Goal: Task Accomplishment & Management: Manage account settings

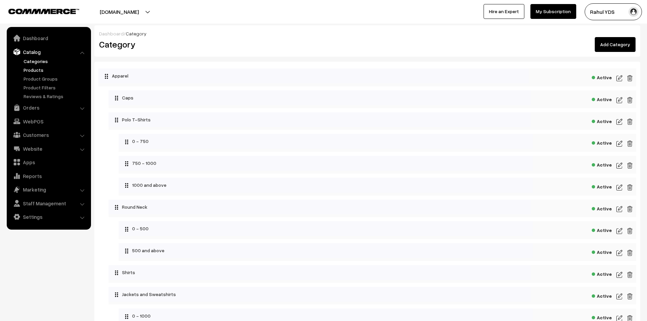
click at [30, 68] on link "Products" at bounding box center [55, 69] width 67 height 7
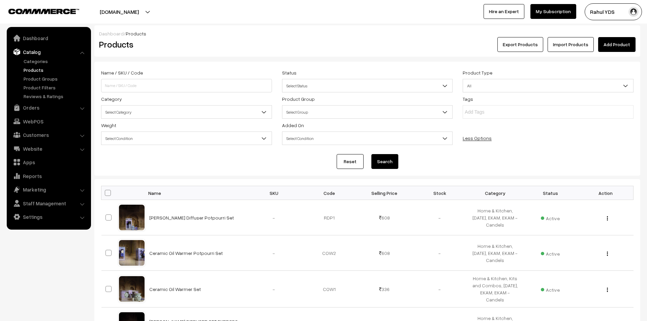
click at [249, 112] on span "Select Category" at bounding box center [186, 112] width 170 height 12
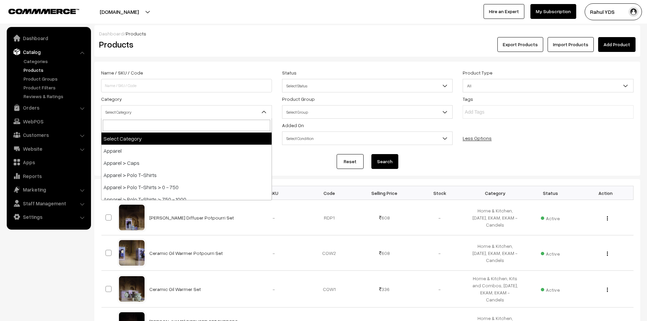
click at [308, 88] on span "Select Status" at bounding box center [367, 86] width 170 height 12
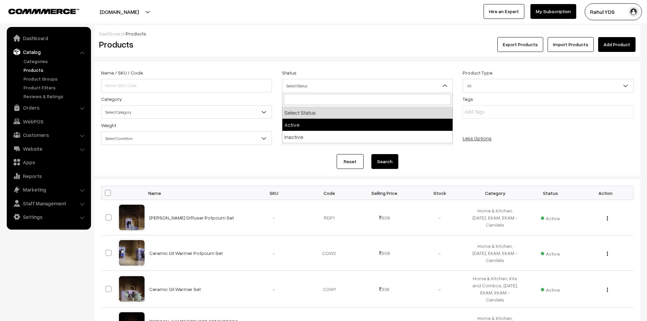
select select "active"
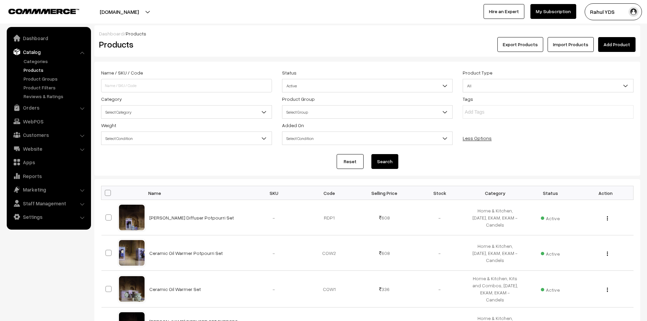
click at [382, 167] on button "Search" at bounding box center [384, 161] width 27 height 15
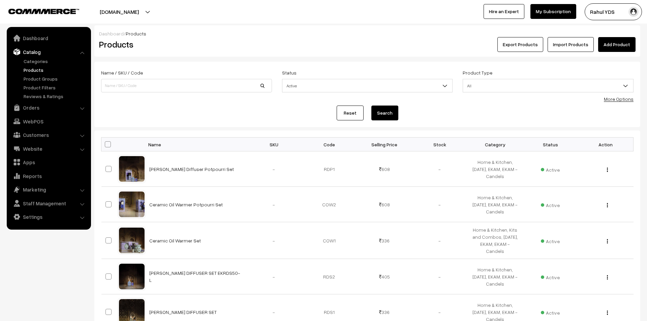
scroll to position [274, 0]
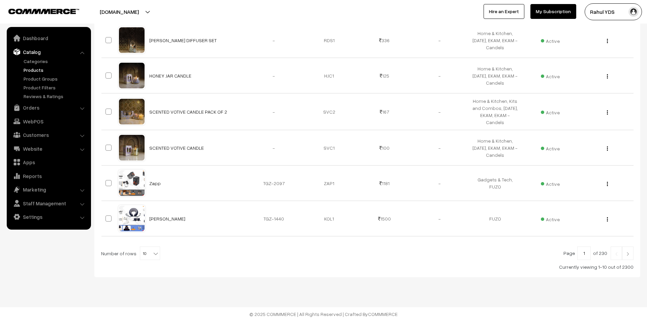
click at [148, 252] on span "10" at bounding box center [150, 253] width 20 height 13
select select "100"
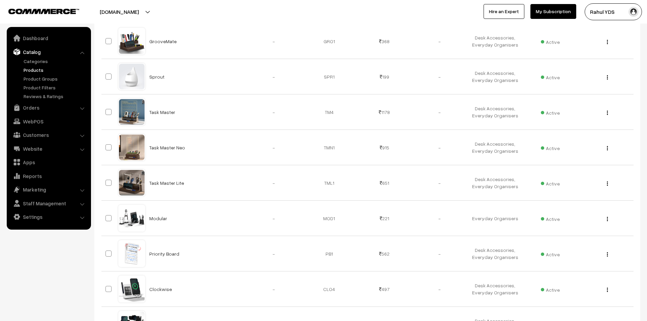
scroll to position [3468, 0]
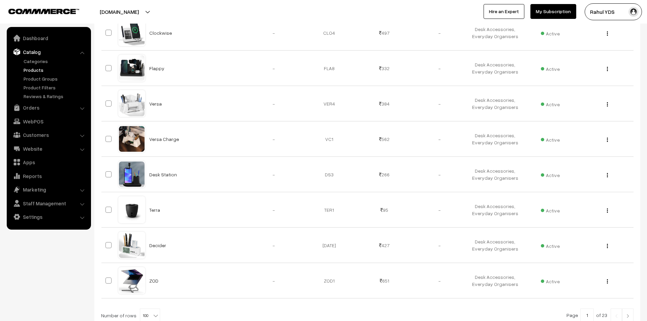
click at [592, 308] on input "1" at bounding box center [586, 314] width 13 height 13
type input "1"
type input "2"
type input "22"
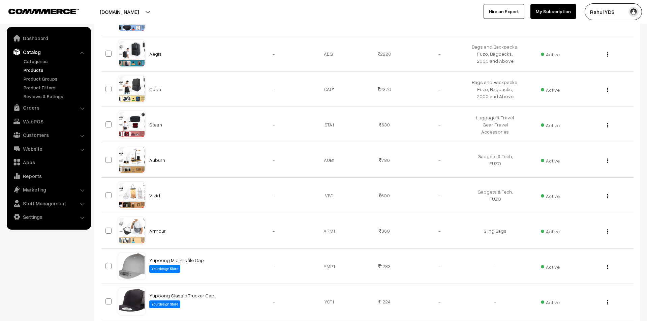
scroll to position [2143, 0]
drag, startPoint x: 203, startPoint y: 116, endPoint x: 146, endPoint y: 114, distance: 57.0
click at [146, 249] on td "Yupoong Mid Profile Cap Yourdesign Store" at bounding box center [195, 266] width 101 height 35
copy link "Yupoong Mid Profile Cap"
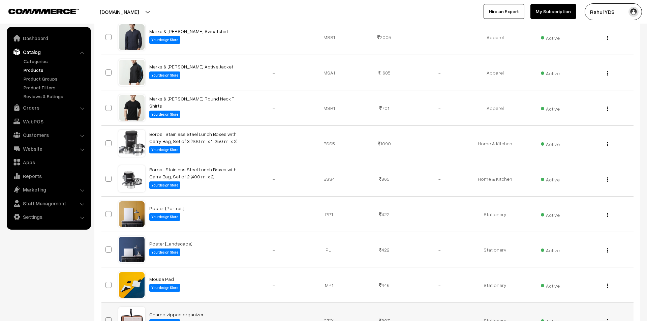
scroll to position [3465, 0]
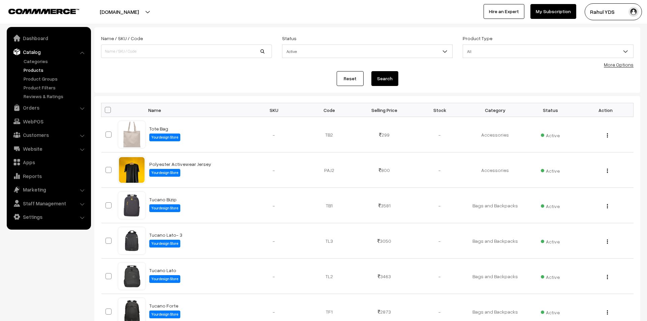
scroll to position [38, 0]
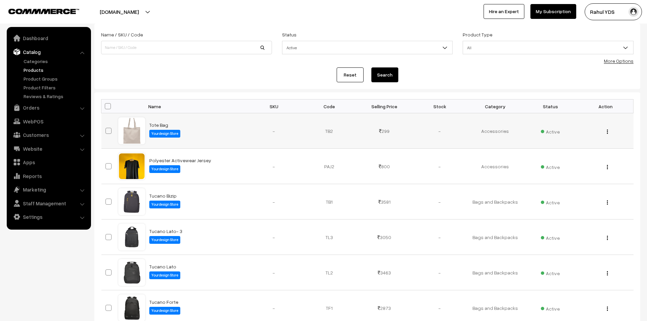
click at [610, 133] on div "View" at bounding box center [605, 130] width 47 height 7
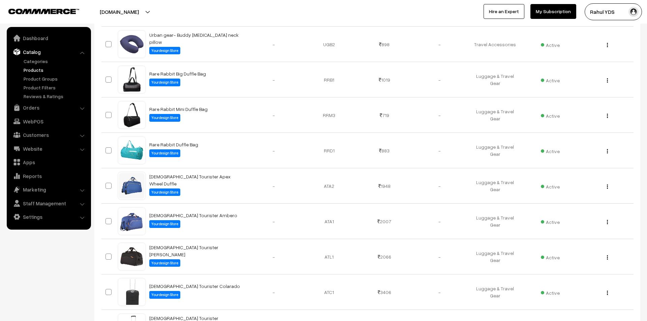
scroll to position [0, 0]
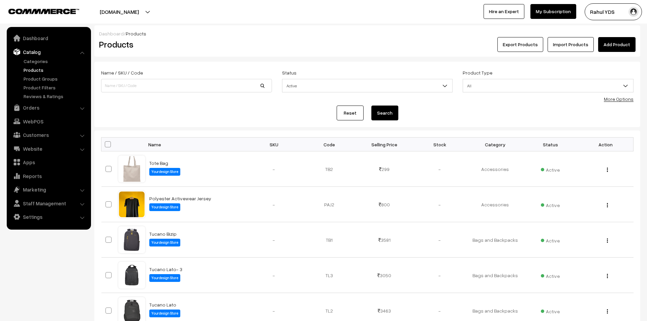
click at [612, 100] on link "More Options" at bounding box center [619, 99] width 30 height 6
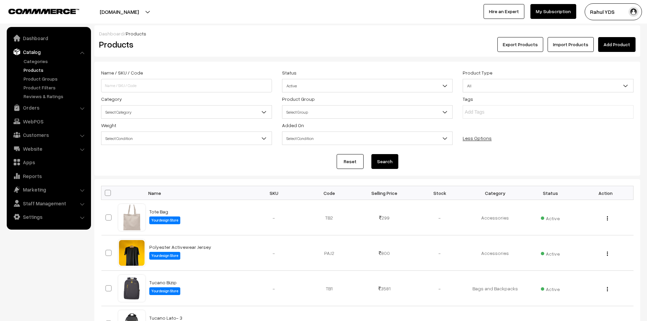
click at [203, 112] on span "Select Category" at bounding box center [186, 112] width 170 height 12
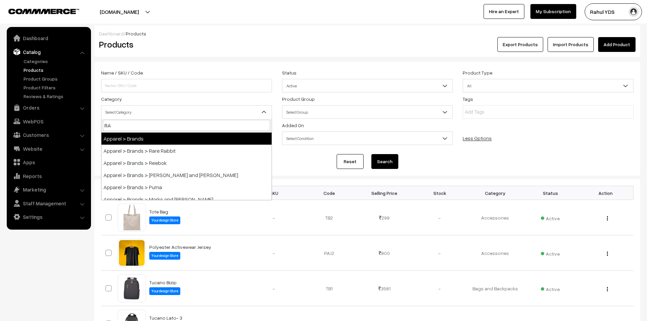
type input "RAR"
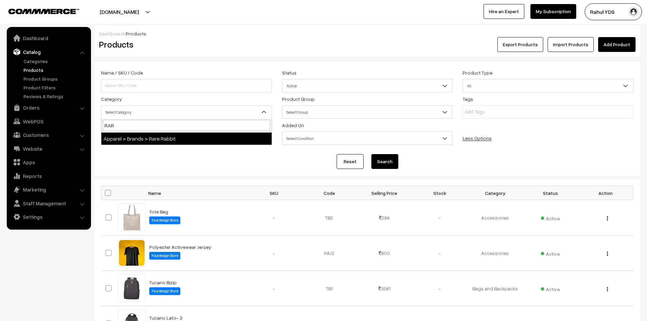
select select "48"
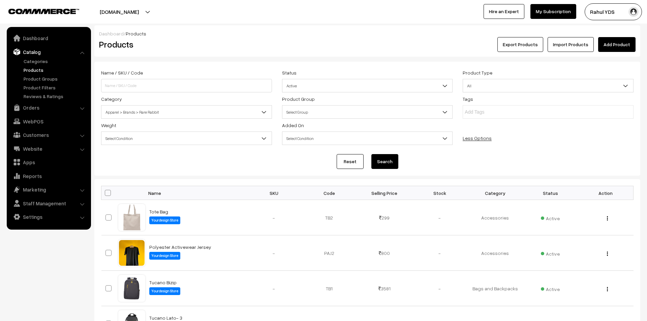
click at [387, 162] on button "Search" at bounding box center [384, 161] width 27 height 15
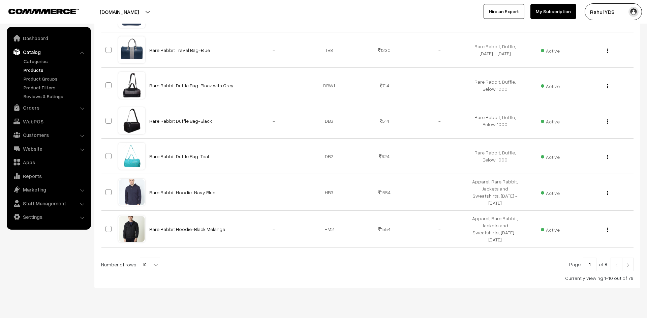
scroll to position [321, 0]
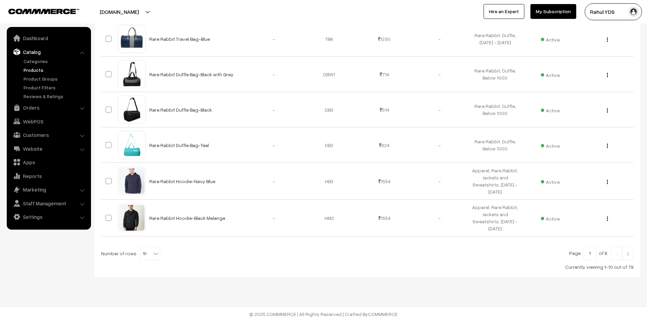
click at [148, 250] on span "10" at bounding box center [150, 253] width 20 height 13
select select "100"
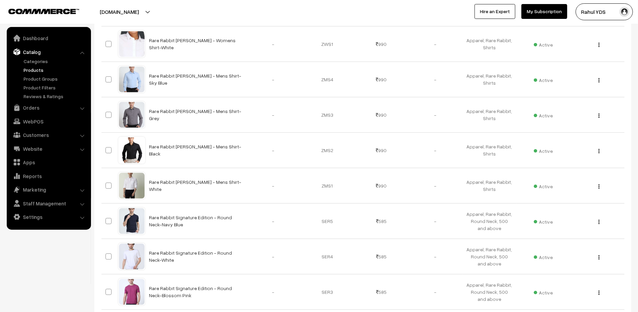
scroll to position [1107, 0]
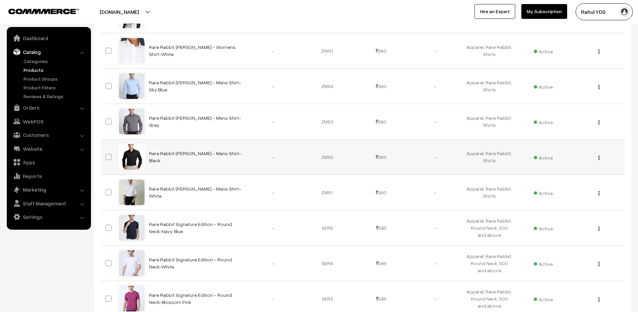
click at [598, 160] on img "button" at bounding box center [598, 157] width 1 height 4
click at [581, 186] on link "Edit" at bounding box center [568, 182] width 57 height 15
click at [600, 124] on div "View Edit Delete" at bounding box center [597, 121] width 46 height 7
click at [600, 125] on button "button" at bounding box center [599, 121] width 2 height 5
click at [586, 150] on link "Edit" at bounding box center [568, 146] width 57 height 15
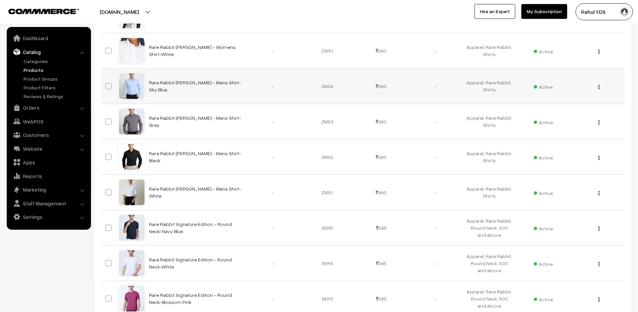
click at [598, 88] on img "button" at bounding box center [598, 87] width 1 height 4
click at [584, 113] on link "Edit" at bounding box center [568, 111] width 57 height 15
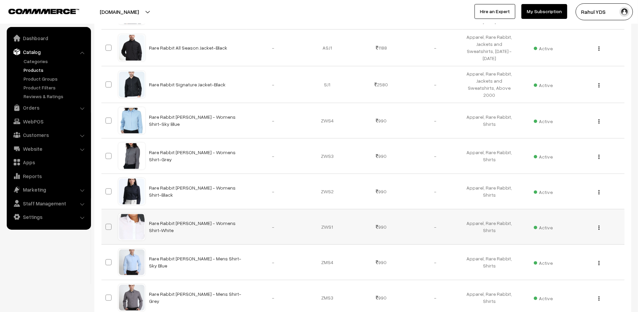
scroll to position [925, 0]
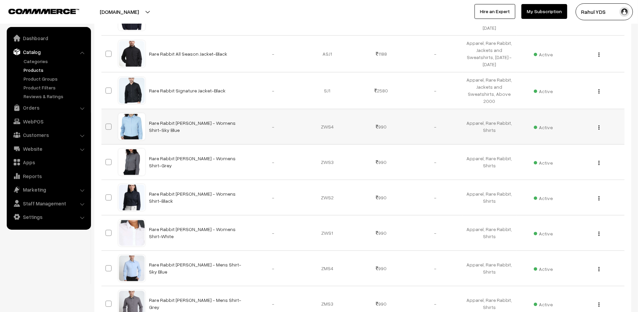
click at [599, 130] on img "button" at bounding box center [598, 127] width 1 height 4
click at [586, 153] on link "Edit" at bounding box center [568, 152] width 57 height 15
click at [600, 166] on div "View Edit Delete" at bounding box center [597, 162] width 46 height 7
click at [598, 165] on img "button" at bounding box center [598, 163] width 1 height 4
click at [588, 187] on link "Edit" at bounding box center [568, 187] width 57 height 15
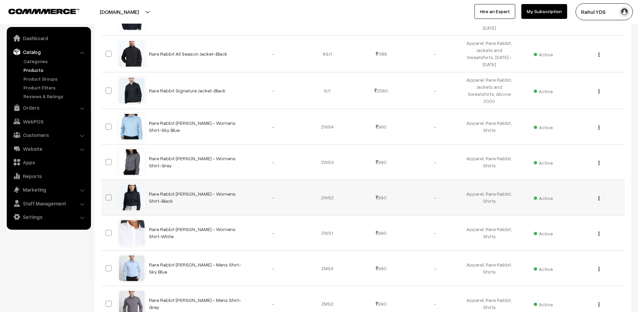
click at [598, 201] on img "button" at bounding box center [598, 198] width 1 height 4
click at [587, 225] on link "Edit" at bounding box center [568, 222] width 57 height 15
click at [600, 236] on button "button" at bounding box center [599, 233] width 2 height 5
click at [577, 259] on link "Edit" at bounding box center [568, 258] width 57 height 15
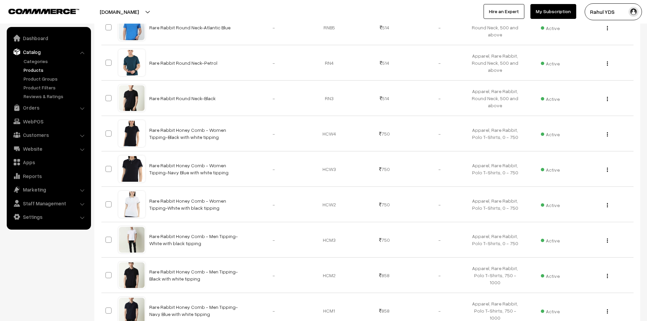
scroll to position [1640, 0]
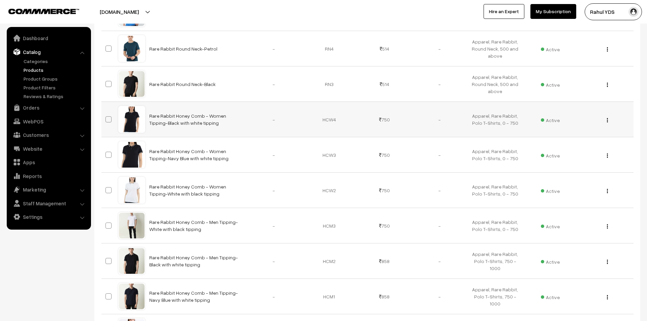
click at [608, 123] on button "button" at bounding box center [608, 119] width 2 height 5
click at [577, 149] on link "Edit" at bounding box center [576, 144] width 57 height 15
click at [607, 158] on img "button" at bounding box center [607, 155] width 1 height 4
click at [591, 183] on link "Edit" at bounding box center [576, 180] width 57 height 15
click at [607, 193] on img "button" at bounding box center [607, 191] width 1 height 4
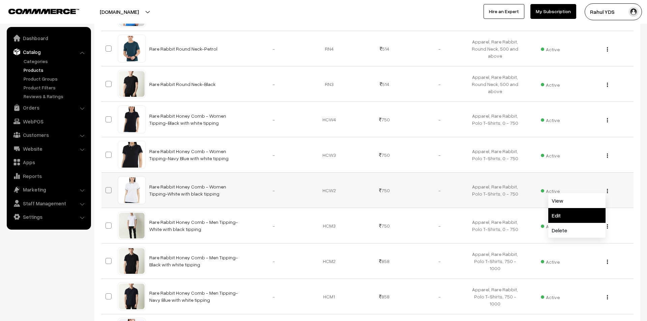
click at [587, 220] on link "Edit" at bounding box center [576, 215] width 57 height 15
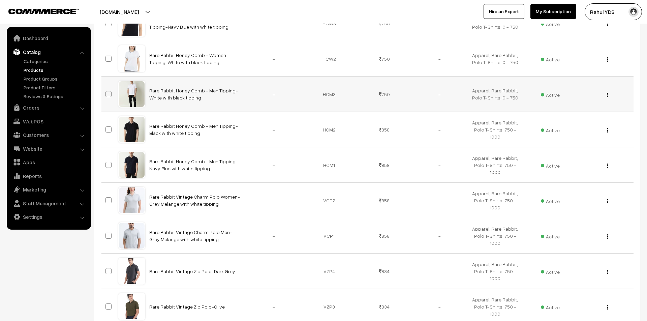
scroll to position [1744, 0]
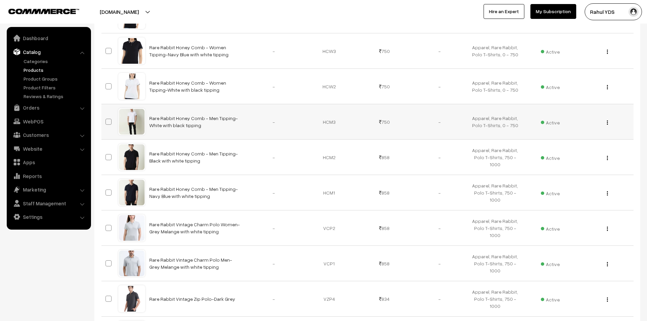
click at [608, 125] on button "button" at bounding box center [608, 122] width 2 height 5
click at [583, 149] on link "Edit" at bounding box center [576, 147] width 57 height 15
click at [610, 161] on div "View Edit Delete" at bounding box center [605, 157] width 47 height 7
click at [608, 160] on button "button" at bounding box center [608, 157] width 2 height 5
click at [588, 186] on link "Edit" at bounding box center [576, 182] width 57 height 15
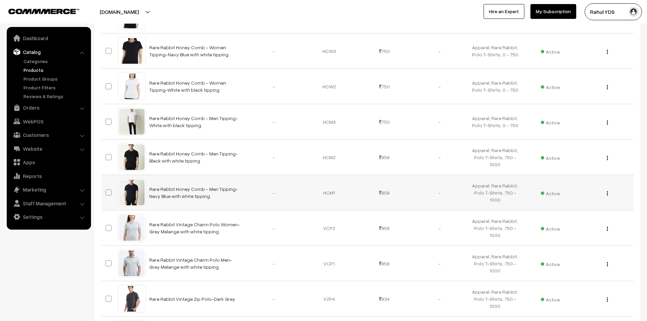
click at [610, 196] on div "View Edit Delete" at bounding box center [605, 192] width 47 height 7
click at [607, 195] on img "button" at bounding box center [607, 193] width 1 height 4
click at [590, 221] on link "Edit" at bounding box center [576, 217] width 57 height 15
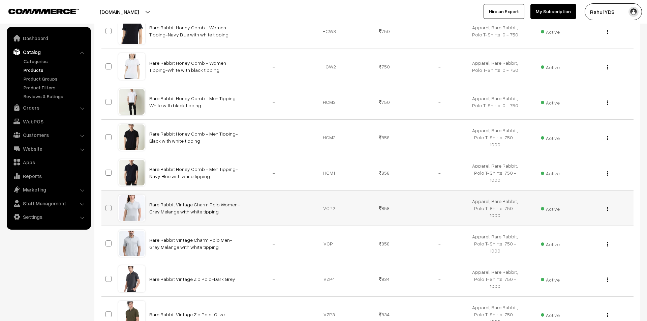
scroll to position [1845, 0]
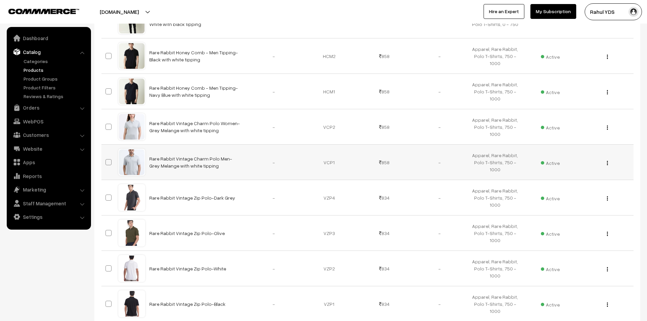
click at [607, 165] on button "button" at bounding box center [608, 162] width 2 height 5
click at [590, 195] on link "Edit" at bounding box center [576, 187] width 57 height 15
click at [608, 201] on div "View Edit Delete" at bounding box center [605, 197] width 47 height 7
click at [608, 201] on button "button" at bounding box center [608, 197] width 2 height 5
click at [588, 226] on link "Edit" at bounding box center [576, 222] width 57 height 15
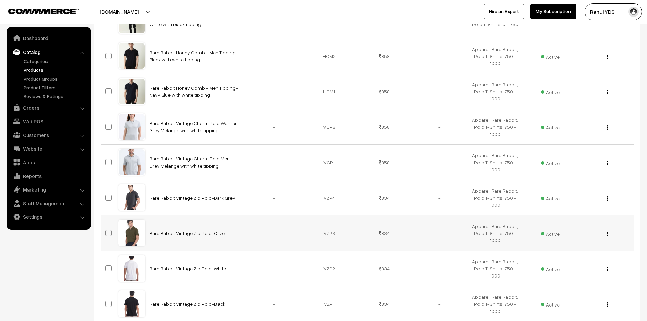
click at [608, 236] on img "button" at bounding box center [607, 234] width 1 height 4
click at [585, 261] on link "Edit" at bounding box center [576, 258] width 57 height 15
click at [607, 271] on img "button" at bounding box center [607, 269] width 1 height 4
click at [589, 298] on link "Edit" at bounding box center [576, 293] width 57 height 15
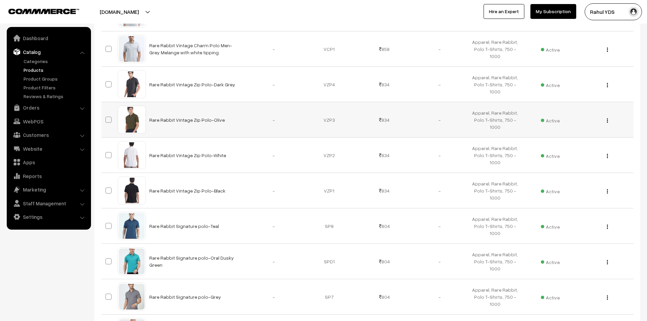
scroll to position [1963, 0]
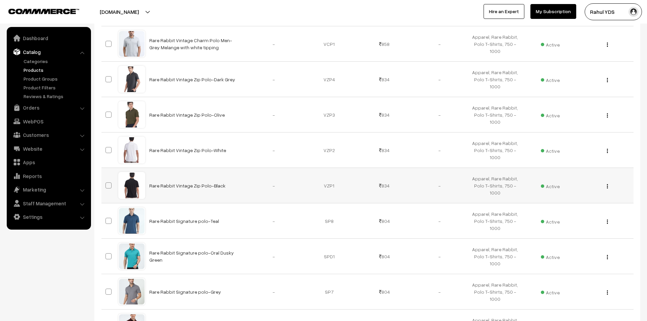
click at [608, 189] on div "View Edit Delete" at bounding box center [605, 185] width 47 height 7
click at [607, 188] on img "button" at bounding box center [607, 186] width 1 height 4
click at [587, 216] on link "Edit" at bounding box center [576, 210] width 57 height 15
click at [607, 224] on img "button" at bounding box center [607, 221] width 1 height 4
click at [586, 251] on link "Edit" at bounding box center [576, 246] width 57 height 15
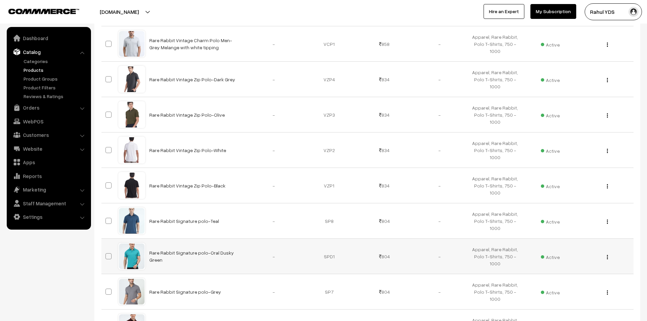
click at [607, 259] on button "button" at bounding box center [608, 256] width 2 height 5
click at [592, 286] on link "Edit" at bounding box center [576, 281] width 57 height 15
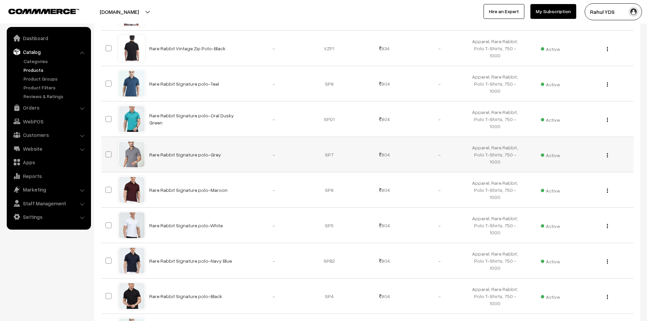
scroll to position [2103, 0]
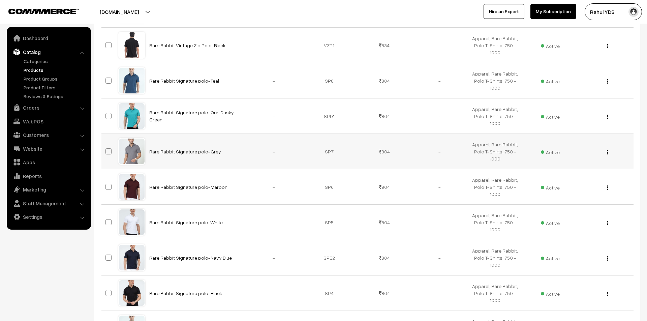
click at [608, 155] on button "button" at bounding box center [608, 151] width 2 height 5
click at [592, 184] on link "Edit" at bounding box center [576, 176] width 57 height 15
click at [607, 190] on img "button" at bounding box center [607, 187] width 1 height 4
click at [590, 218] on link "Edit" at bounding box center [576, 212] width 57 height 15
click at [608, 225] on button "button" at bounding box center [608, 222] width 2 height 5
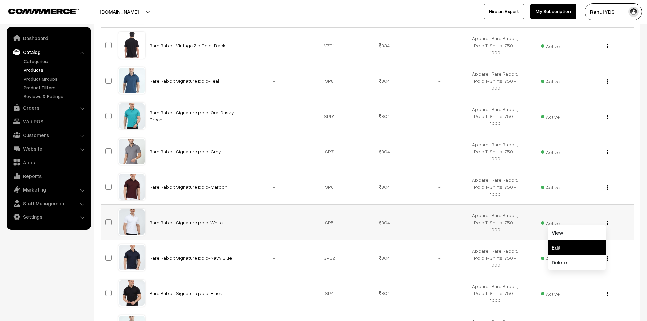
click at [589, 254] on link "Edit" at bounding box center [576, 247] width 57 height 15
click at [608, 261] on button "button" at bounding box center [608, 257] width 2 height 5
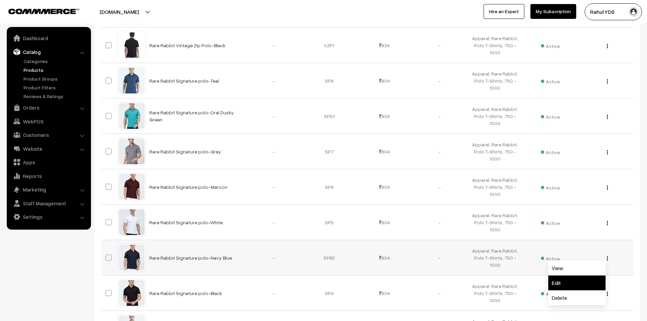
click at [585, 290] on link "Edit" at bounding box center [576, 282] width 57 height 15
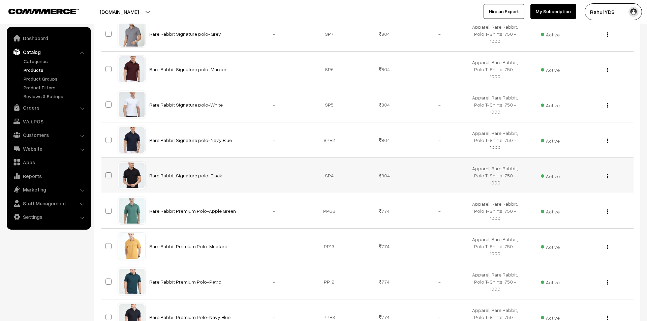
scroll to position [2252, 0]
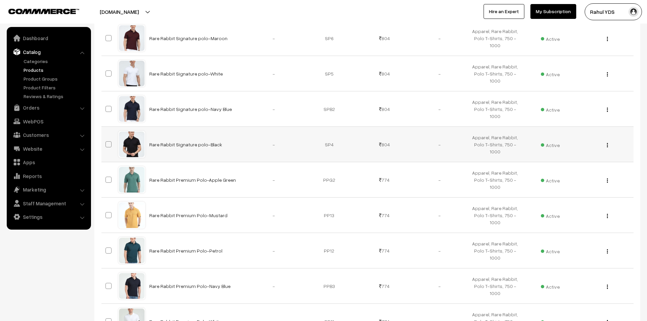
click at [607, 147] on img "button" at bounding box center [607, 145] width 1 height 4
click at [592, 173] on link "Edit" at bounding box center [576, 169] width 57 height 15
click at [609, 183] on div "View Edit Delete" at bounding box center [605, 179] width 47 height 7
click at [608, 183] on img "button" at bounding box center [607, 180] width 1 height 4
click at [599, 208] on link "Edit" at bounding box center [576, 204] width 57 height 15
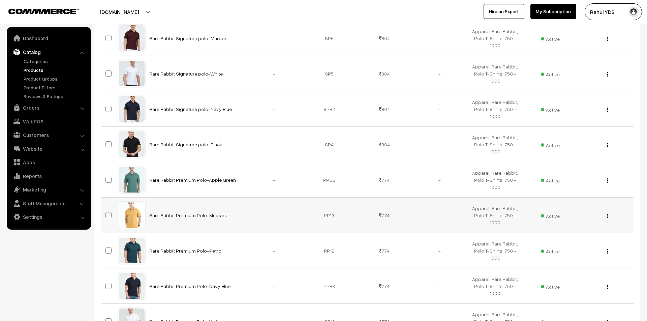
click at [607, 218] on img "button" at bounding box center [607, 216] width 1 height 4
click at [591, 248] on link "Edit" at bounding box center [576, 240] width 57 height 15
click at [605, 254] on div "View Edit Delete" at bounding box center [605, 250] width 47 height 7
click at [607, 254] on button "button" at bounding box center [608, 250] width 2 height 5
click at [590, 276] on link "Edit" at bounding box center [576, 275] width 57 height 15
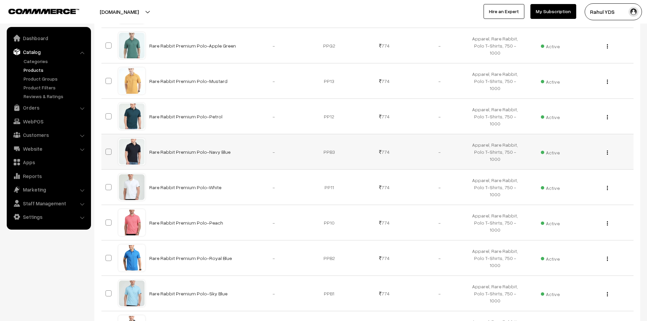
scroll to position [2390, 0]
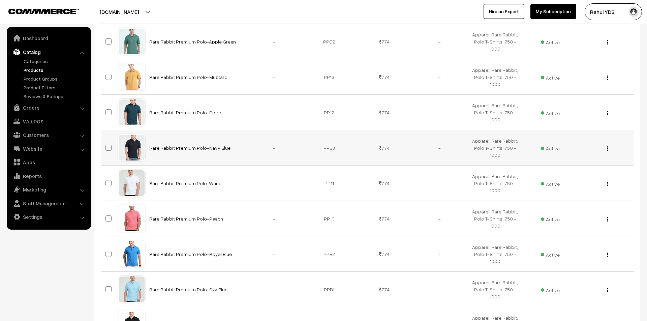
click at [607, 151] on img "button" at bounding box center [607, 148] width 1 height 4
click at [595, 174] on link "Edit" at bounding box center [576, 172] width 57 height 15
click at [608, 187] on div "View Edit Delete" at bounding box center [605, 183] width 47 height 7
click at [608, 186] on button "button" at bounding box center [608, 183] width 2 height 5
click at [596, 215] on link "Edit" at bounding box center [576, 208] width 57 height 15
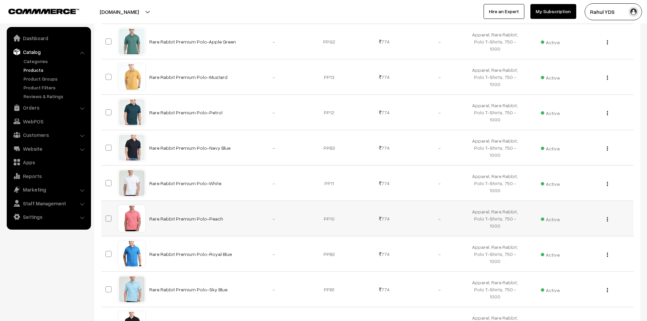
click at [608, 222] on button "button" at bounding box center [608, 218] width 2 height 5
click at [589, 250] on link "Edit" at bounding box center [576, 243] width 57 height 15
click at [608, 257] on button "button" at bounding box center [608, 254] width 2 height 5
click at [594, 284] on link "Edit" at bounding box center [576, 279] width 57 height 15
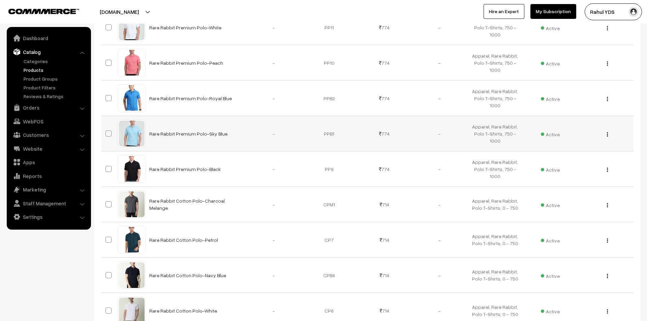
scroll to position [2548, 0]
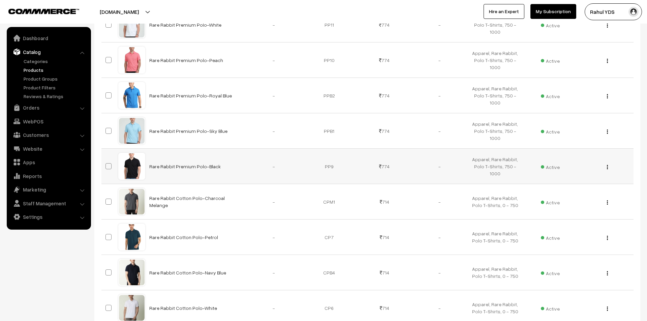
click at [605, 170] on div "View Edit Delete" at bounding box center [605, 166] width 47 height 7
click at [607, 169] on img "button" at bounding box center [607, 167] width 1 height 4
click at [595, 194] on link "Edit" at bounding box center [576, 191] width 57 height 15
click at [607, 205] on img "button" at bounding box center [607, 202] width 1 height 4
click at [593, 234] on link "Edit" at bounding box center [576, 226] width 57 height 15
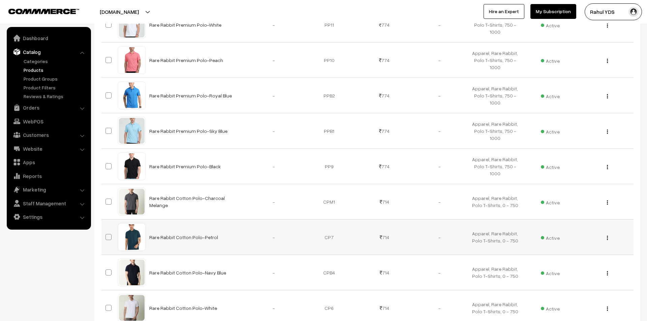
click at [608, 240] on img "button" at bounding box center [607, 238] width 1 height 4
click at [594, 268] on link "Edit" at bounding box center [576, 262] width 57 height 15
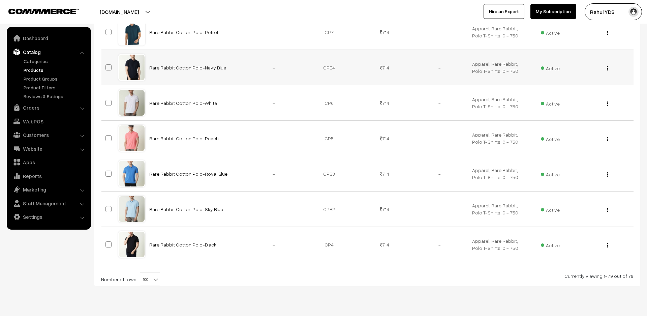
scroll to position [2771, 0]
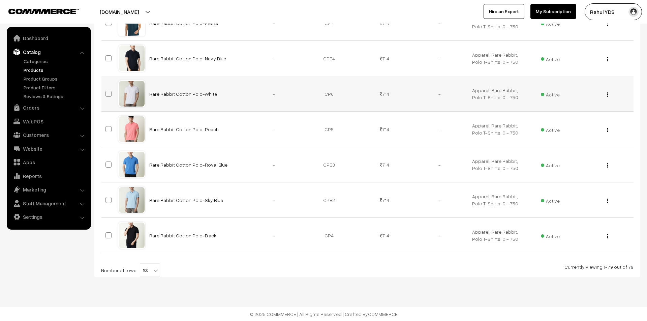
click at [606, 94] on div "View Edit Delete" at bounding box center [605, 93] width 47 height 7
click at [607, 94] on img "button" at bounding box center [607, 94] width 1 height 4
click at [599, 117] on link "Edit" at bounding box center [576, 119] width 57 height 15
click at [608, 127] on div "View Edit Delete" at bounding box center [605, 129] width 47 height 7
click at [608, 128] on button "button" at bounding box center [608, 129] width 2 height 5
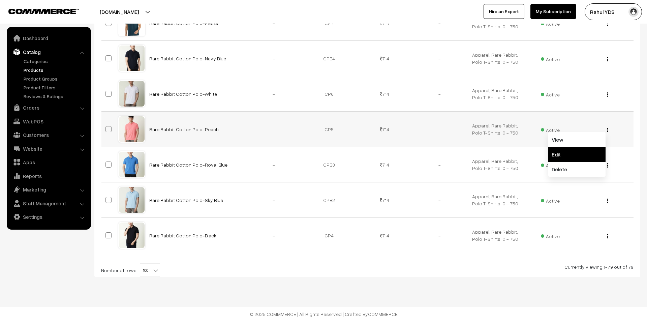
click at [596, 152] on link "Edit" at bounding box center [576, 154] width 57 height 15
click at [607, 165] on img "button" at bounding box center [607, 165] width 1 height 4
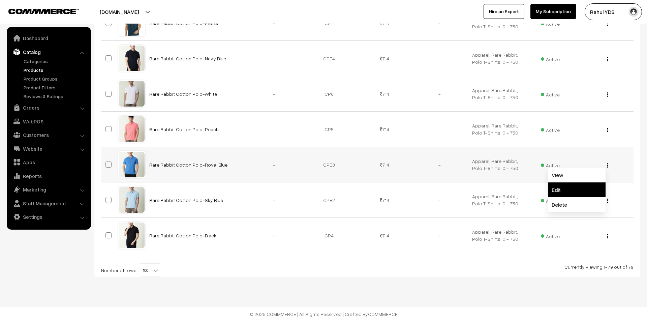
click at [594, 188] on link "Edit" at bounding box center [576, 189] width 57 height 15
click at [609, 202] on div "View Edit Delete" at bounding box center [605, 199] width 47 height 7
click at [608, 201] on button "button" at bounding box center [608, 200] width 2 height 5
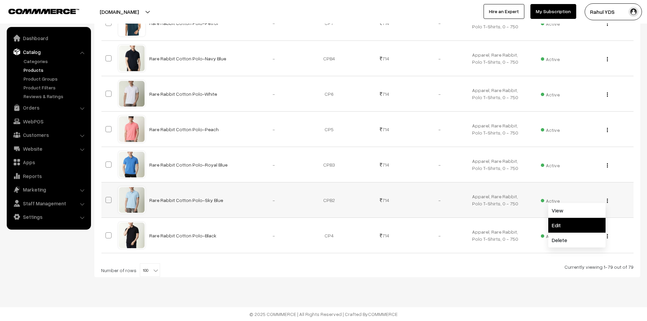
click at [594, 224] on link "Edit" at bounding box center [576, 225] width 57 height 15
click at [607, 237] on img "button" at bounding box center [607, 236] width 1 height 4
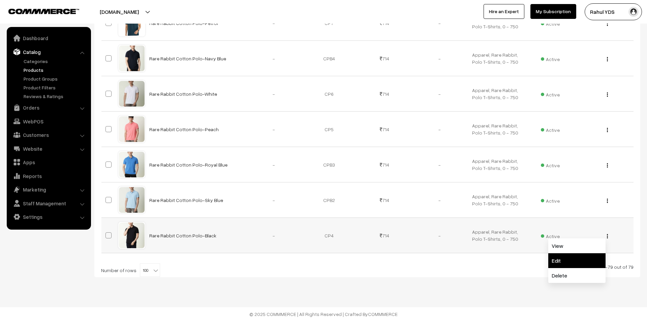
click at [590, 258] on link "Edit" at bounding box center [576, 260] width 57 height 15
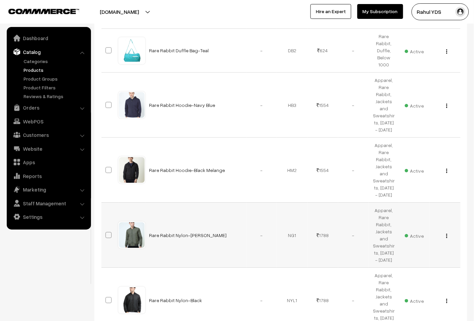
scroll to position [548, 0]
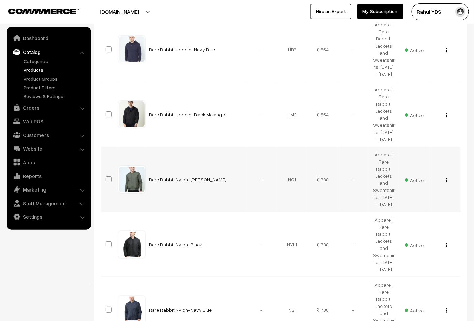
click at [446, 177] on button "button" at bounding box center [447, 179] width 2 height 5
click at [428, 197] on link "Edit" at bounding box center [416, 204] width 57 height 15
click at [448, 242] on button "button" at bounding box center [447, 244] width 2 height 5
click at [439, 262] on link "Edit" at bounding box center [416, 269] width 57 height 15
click at [444, 306] on div "View Edit Delete" at bounding box center [445, 309] width 23 height 7
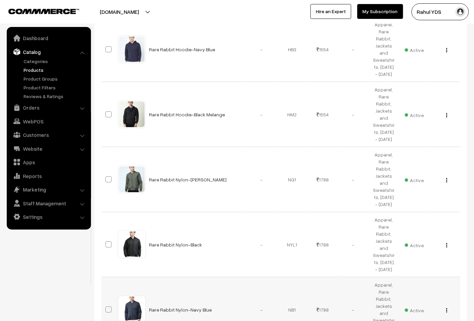
click at [446, 308] on img "button" at bounding box center [446, 310] width 1 height 4
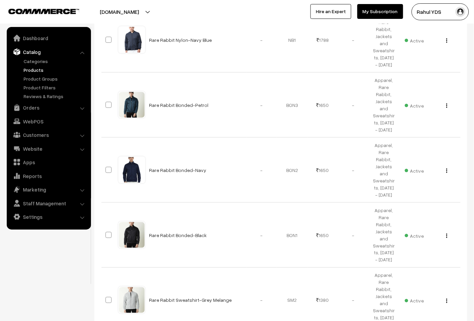
scroll to position [818, 0]
click at [448, 101] on div "View Edit Delete" at bounding box center [445, 104] width 23 height 7
click at [447, 102] on button "button" at bounding box center [447, 104] width 2 height 5
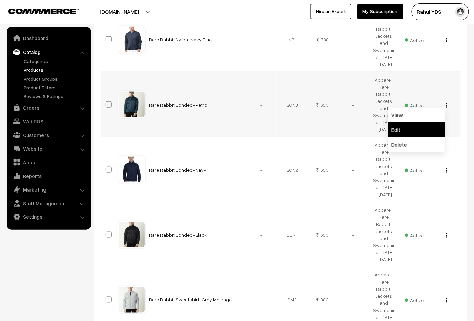
click at [438, 122] on link "Edit" at bounding box center [416, 129] width 57 height 15
click at [446, 168] on img "button" at bounding box center [446, 170] width 1 height 4
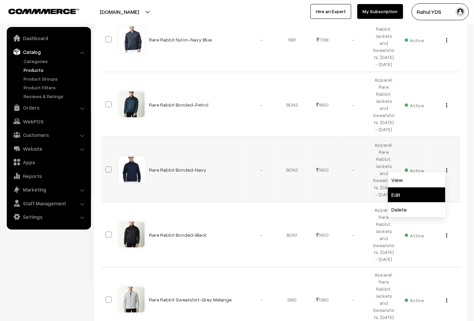
click at [436, 187] on link "Edit" at bounding box center [416, 194] width 57 height 15
click at [447, 233] on img "button" at bounding box center [446, 235] width 1 height 4
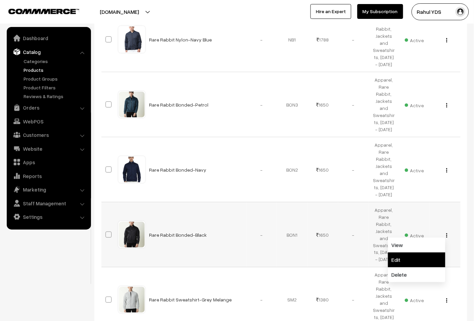
click at [439, 252] on link "Edit" at bounding box center [416, 259] width 57 height 15
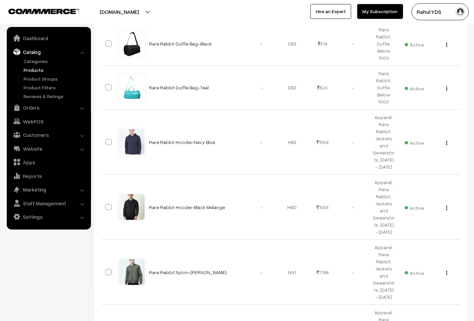
scroll to position [461, 0]
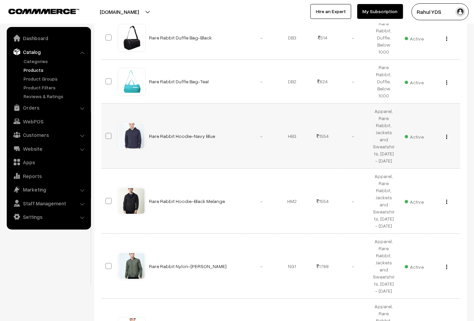
click at [449, 132] on div "View Edit Delete" at bounding box center [445, 135] width 23 height 7
click at [446, 134] on img "button" at bounding box center [446, 136] width 1 height 4
click at [440, 154] on link "Edit" at bounding box center [416, 161] width 57 height 15
click at [446, 199] on img "button" at bounding box center [446, 201] width 1 height 4
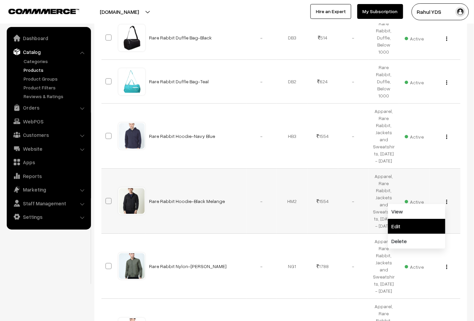
click at [438, 219] on link "Edit" at bounding box center [416, 226] width 57 height 15
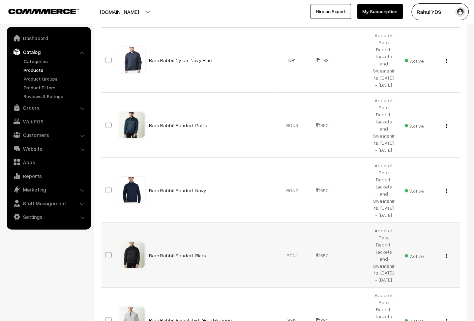
scroll to position [907, 0]
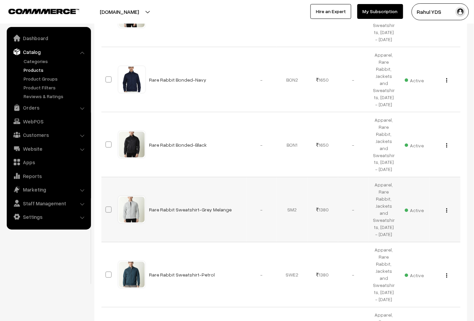
click at [446, 208] on img "button" at bounding box center [446, 210] width 1 height 4
click at [439, 227] on link "Edit" at bounding box center [416, 234] width 57 height 15
click at [446, 273] on img "button" at bounding box center [446, 275] width 1 height 4
click at [435, 292] on link "Edit" at bounding box center [416, 299] width 57 height 15
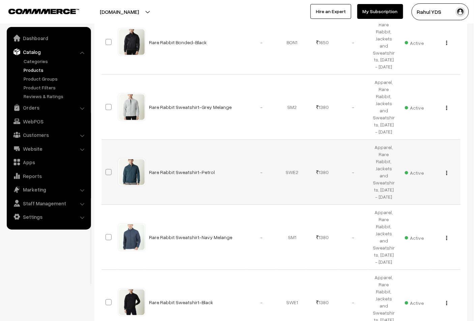
scroll to position [1021, 0]
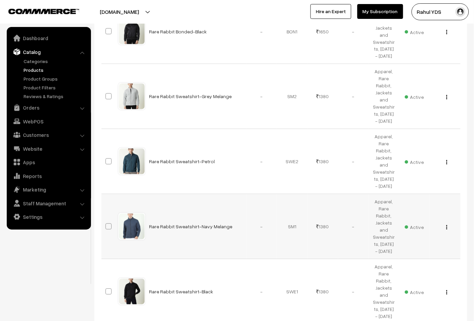
click at [447, 224] on button "button" at bounding box center [447, 226] width 2 height 5
click at [434, 244] on link "Edit" at bounding box center [416, 251] width 57 height 15
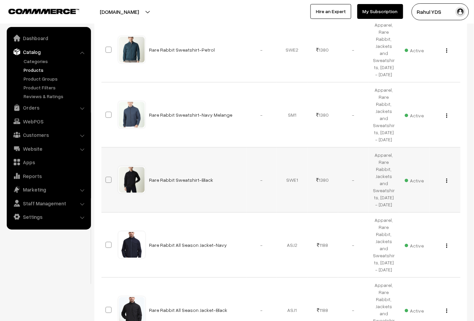
click at [446, 178] on button "button" at bounding box center [447, 180] width 2 height 5
click at [434, 197] on link "Edit" at bounding box center [416, 204] width 57 height 15
click at [446, 243] on img "button" at bounding box center [446, 245] width 1 height 4
click at [422, 263] on link "Edit" at bounding box center [416, 270] width 57 height 15
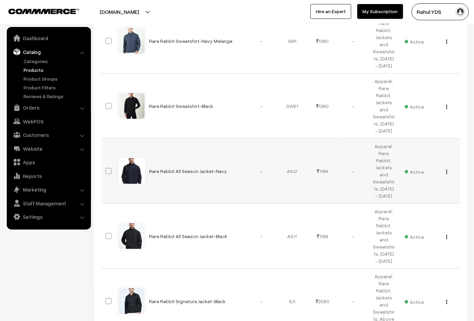
scroll to position [1227, 0]
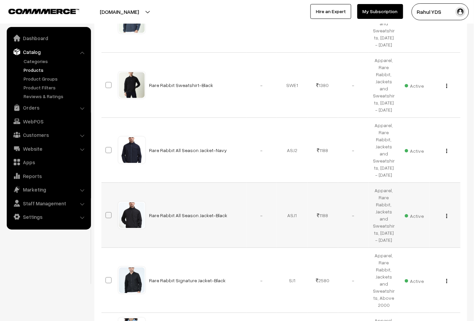
click at [446, 214] on img "button" at bounding box center [446, 216] width 1 height 4
click at [433, 233] on link "Edit" at bounding box center [416, 240] width 57 height 15
click at [446, 279] on img "button" at bounding box center [446, 281] width 1 height 4
click at [427, 298] on link "Edit" at bounding box center [416, 305] width 57 height 15
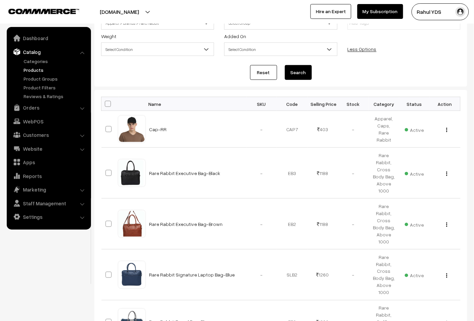
scroll to position [0, 0]
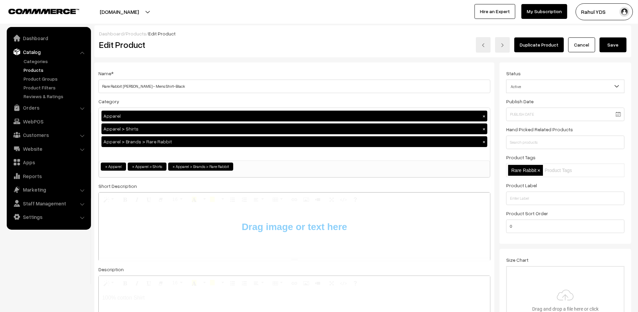
type input "C:\fakepath\Screenshot [DATE] 12.51.24 PM.png"
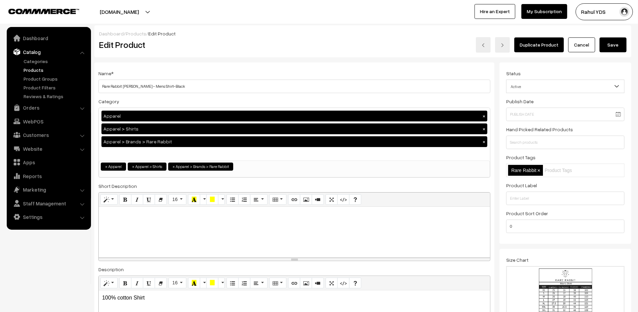
click at [612, 47] on button "Save" at bounding box center [612, 44] width 27 height 15
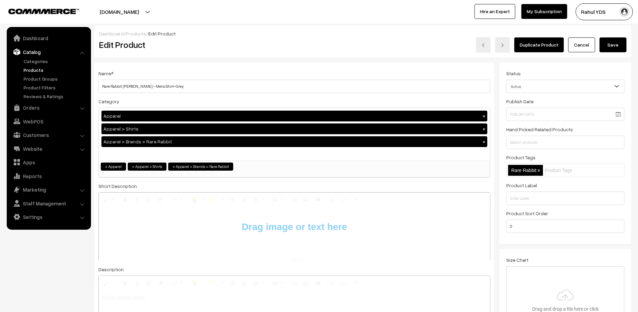
type input "C:\fakepath\Screenshot 2025-09-16 at 12.51.24 PM.png"
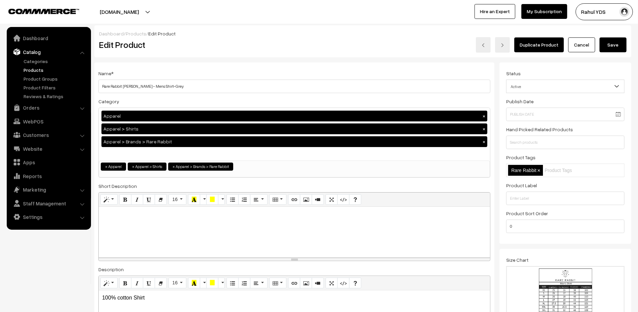
click at [617, 47] on button "Save" at bounding box center [612, 44] width 27 height 15
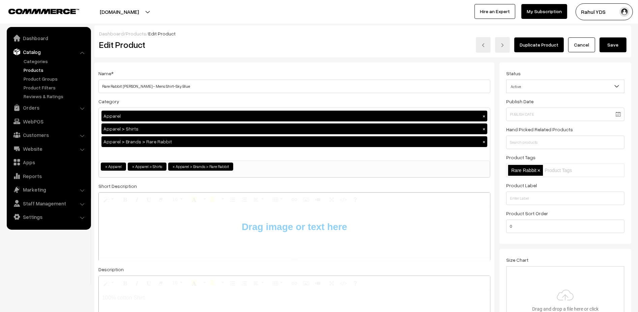
type input "C:\fakepath\Screenshot [DATE] 12.51.24 PM.png"
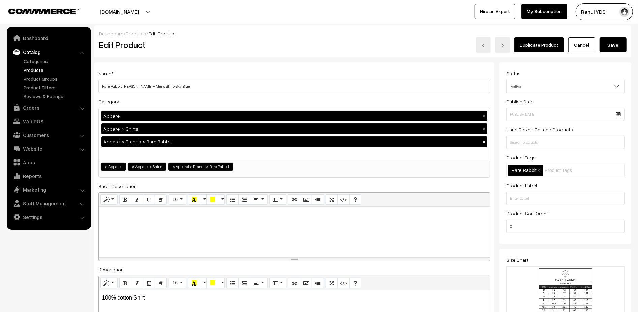
click at [607, 49] on button "Save" at bounding box center [612, 44] width 27 height 15
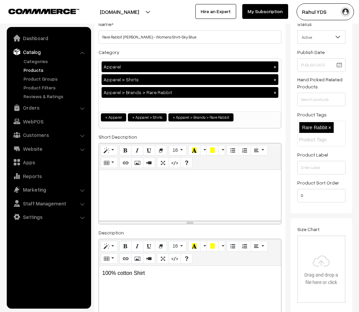
scroll to position [104, 0]
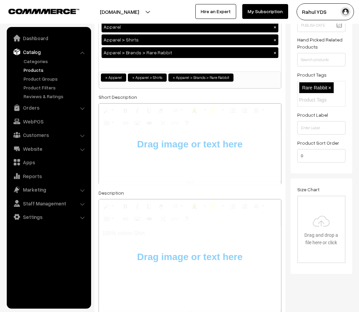
type input "C:\fakepath\Screenshot [DATE] 12.54.54 PM.png"
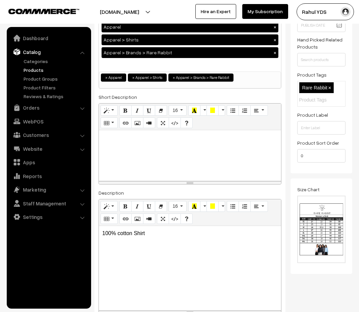
scroll to position [0, 0]
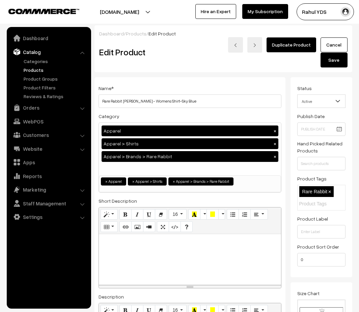
click at [334, 60] on button "Save" at bounding box center [333, 60] width 27 height 15
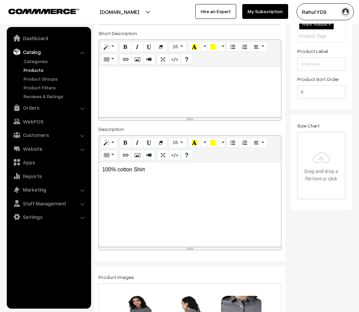
scroll to position [173, 0]
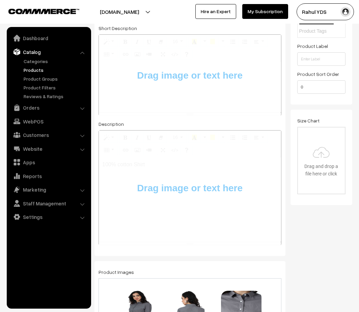
type input "C:\fakepath\Screenshot [DATE] 12.54.54 PM.png"
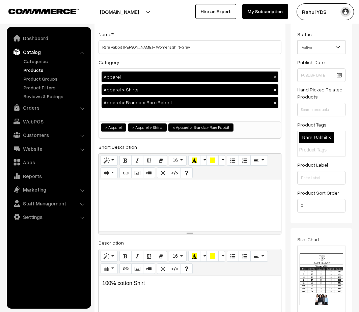
scroll to position [0, 0]
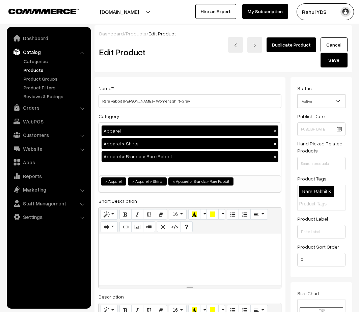
click at [332, 59] on button "Save" at bounding box center [333, 60] width 27 height 15
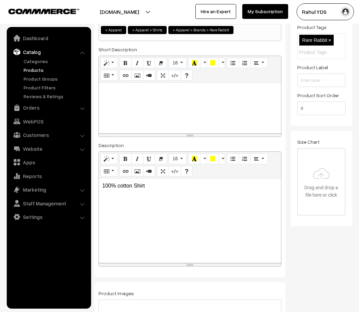
scroll to position [147, 0]
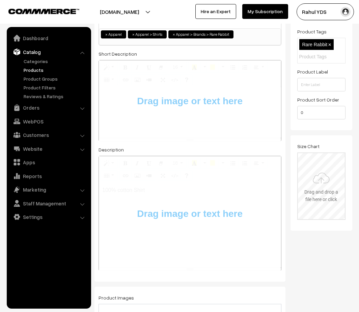
type input "C:\fakepath\Screenshot [DATE] 12.54.54 PM.png"
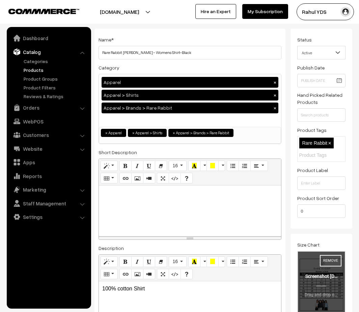
scroll to position [0, 0]
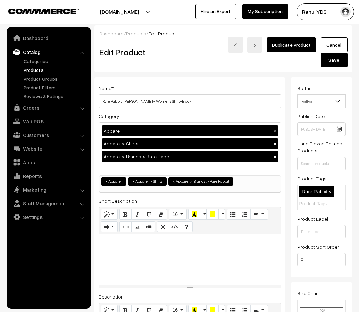
click at [330, 61] on button "Save" at bounding box center [333, 60] width 27 height 15
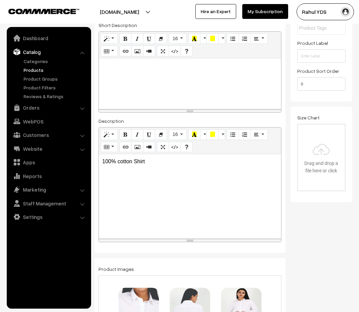
scroll to position [198, 0]
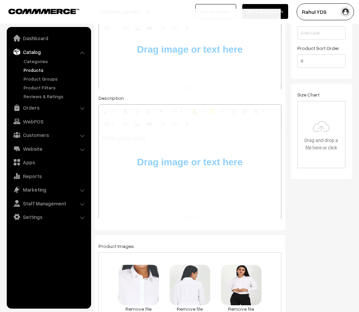
type input "C:\fakepath\Screenshot [DATE] 12.54.54 PM.png"
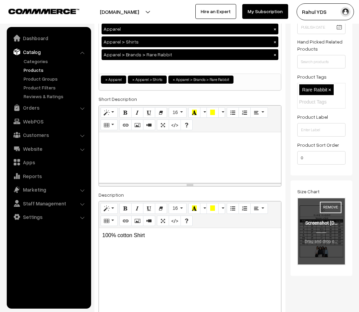
scroll to position [0, 0]
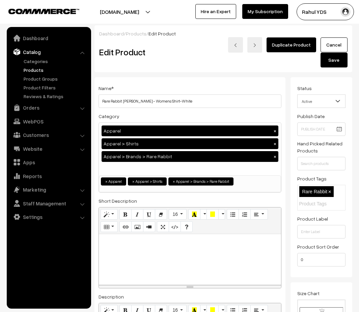
click at [334, 60] on button "Save" at bounding box center [333, 60] width 27 height 15
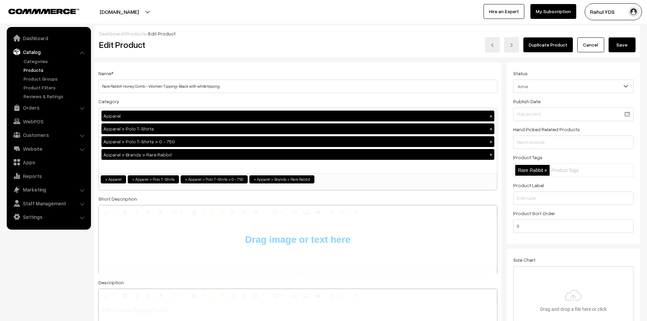
type input "C:\fakepath\Screenshot 2025-09-16 at 12.56.58 PM.png"
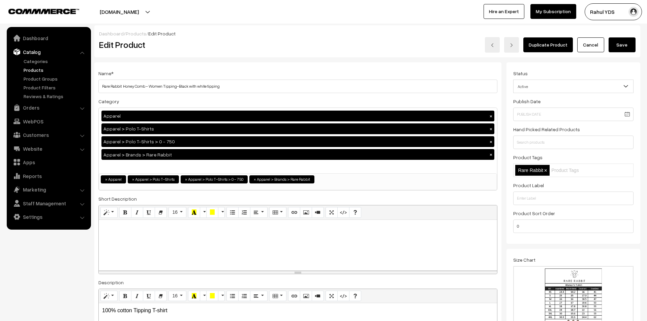
click at [623, 47] on button "Save" at bounding box center [622, 44] width 27 height 15
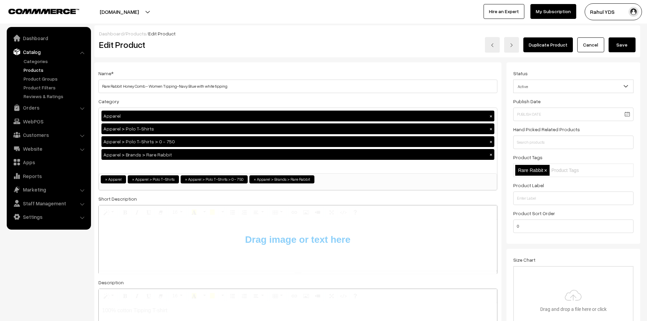
type input "C:\fakepath\Screenshot 2025-09-16 at 12.56.58 PM.png"
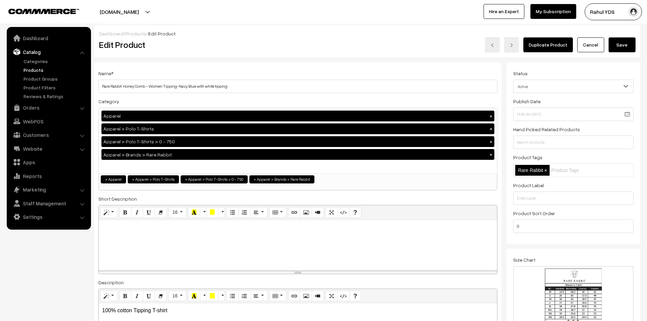
click at [620, 49] on button "Save" at bounding box center [622, 44] width 27 height 15
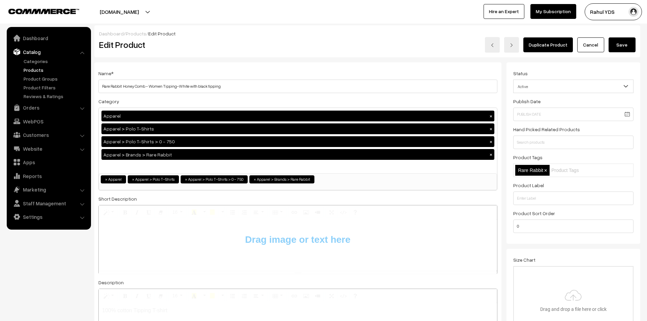
type input "C:\fakepath\Screenshot [DATE] 12.56.58 PM.png"
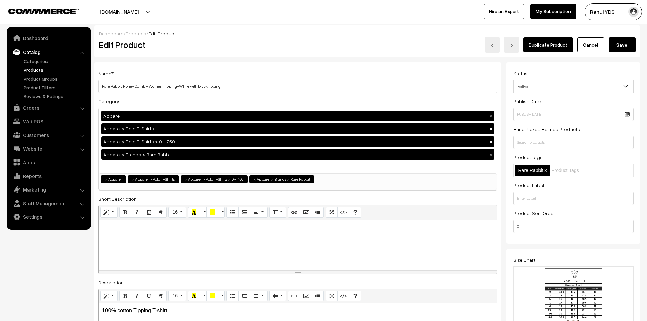
click at [621, 46] on button "Save" at bounding box center [622, 44] width 27 height 15
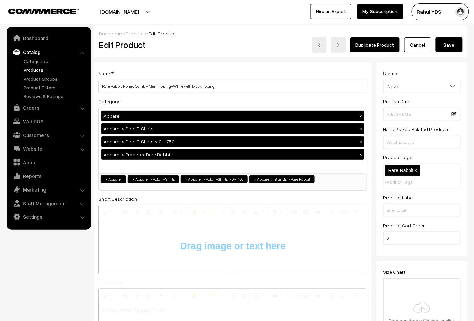
type input "C:\fakepath\Screenshot [DATE] 12.59.17 PM.png"
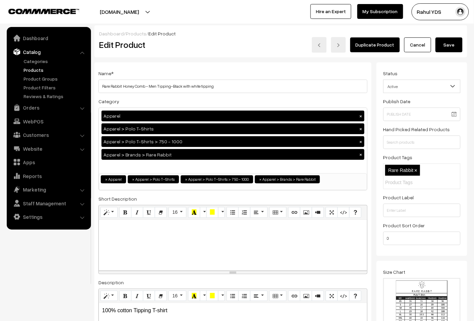
click at [450, 50] on button "Save" at bounding box center [448, 44] width 27 height 15
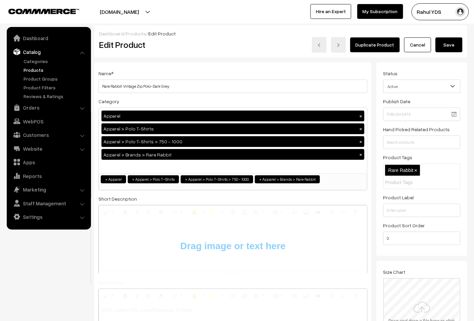
type input "C:\fakepath\Screenshot [DATE] 12.59.17 PM.png"
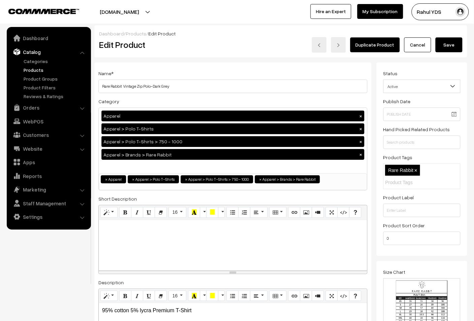
click at [451, 44] on button "Save" at bounding box center [448, 44] width 27 height 15
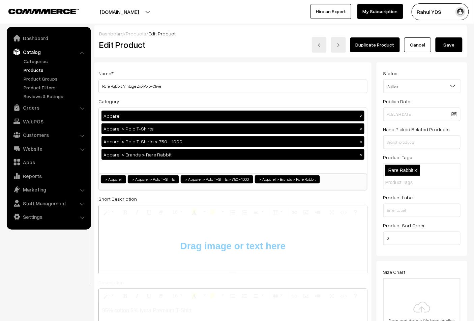
type input "C:\fakepath\Screenshot [DATE] 12.59.17 PM.png"
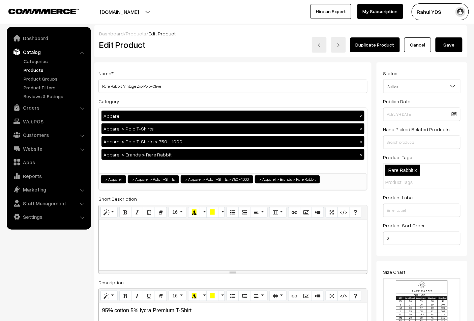
click at [449, 52] on button "Save" at bounding box center [448, 44] width 27 height 15
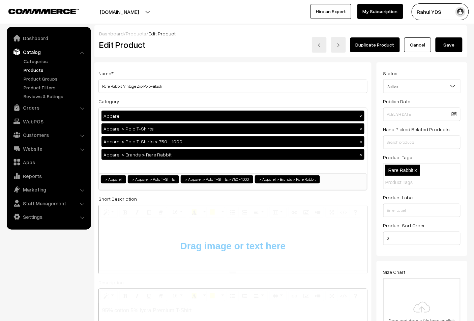
type input "C:\fakepath\Screenshot [DATE] 12.59.17 PM.png"
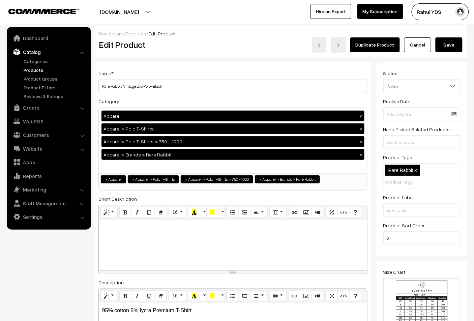
click at [446, 43] on button "Save" at bounding box center [448, 44] width 27 height 15
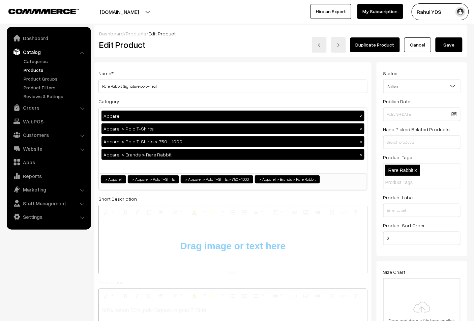
type input "C:\fakepath\Screenshot [DATE] 12.59.17 PM.png"
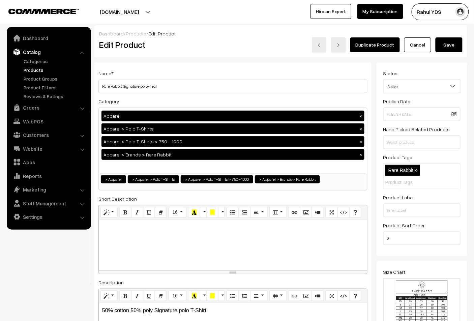
click at [445, 49] on button "Save" at bounding box center [448, 44] width 27 height 15
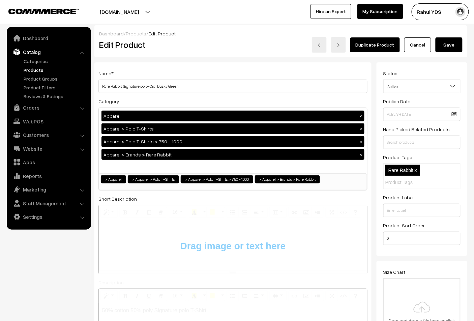
type input "C:\fakepath\Screenshot [DATE] 12.59.17 PM.png"
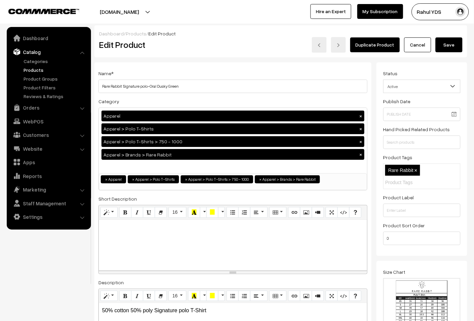
click at [453, 42] on button "Save" at bounding box center [448, 44] width 27 height 15
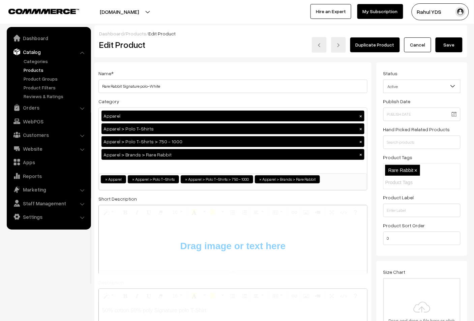
type input "C:\fakepath\Screenshot [DATE] 12.59.17 PM.png"
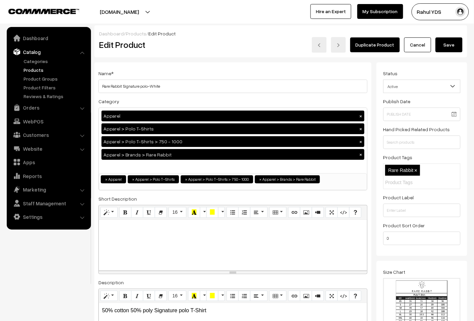
click at [447, 48] on button "Save" at bounding box center [448, 44] width 27 height 15
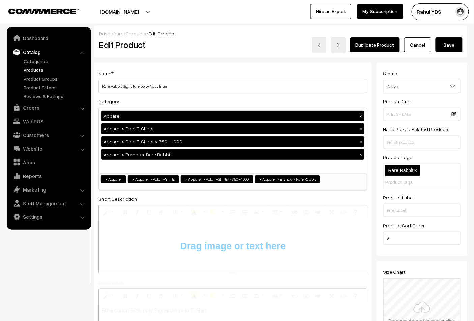
type input "C:\fakepath\Screenshot [DATE] 12.59.17 PM.png"
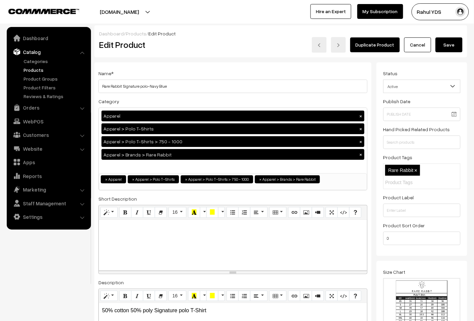
click at [449, 47] on button "Save" at bounding box center [448, 44] width 27 height 15
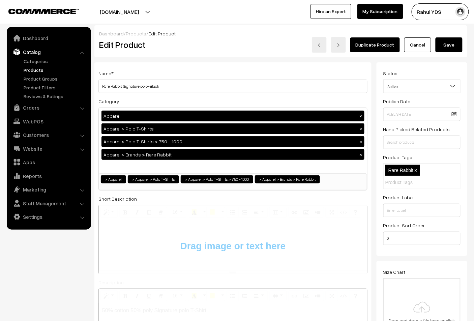
type input "C:\fakepath\Screenshot [DATE] 12.59.17 PM.png"
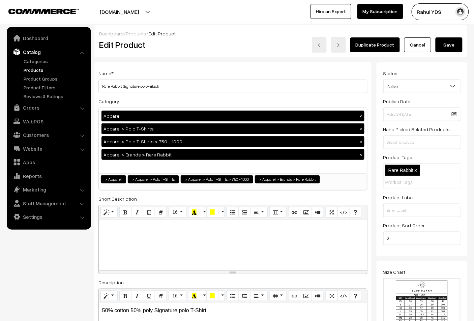
click at [448, 45] on button "Save" at bounding box center [448, 44] width 27 height 15
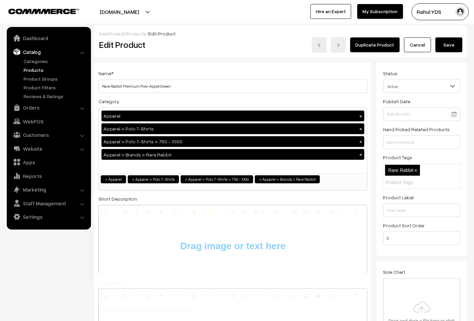
type input "C:\fakepath\Screenshot [DATE] 12.59.17 PM.png"
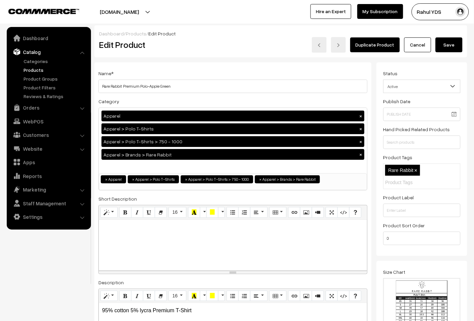
click at [446, 45] on button "Save" at bounding box center [448, 44] width 27 height 15
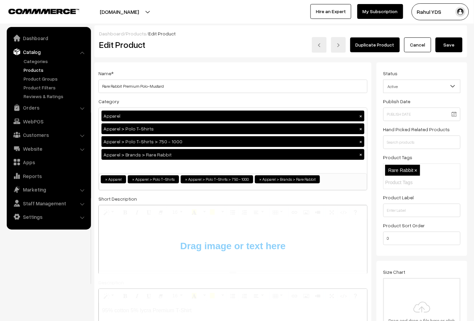
type input "C:\fakepath\Screenshot [DATE] 12.59.17 PM.png"
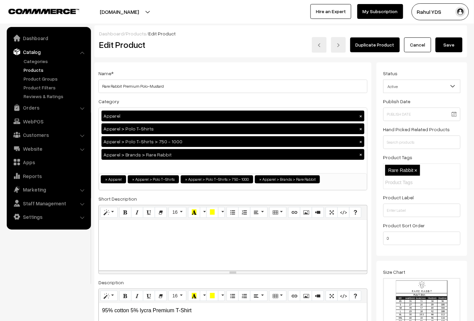
click at [445, 49] on button "Save" at bounding box center [448, 44] width 27 height 15
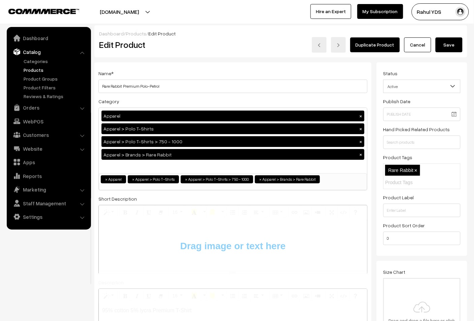
type input "C:\fakepath\Screenshot [DATE] 12.59.17 PM.png"
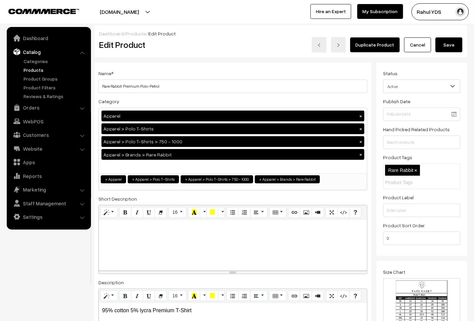
click at [450, 49] on button "Save" at bounding box center [448, 44] width 27 height 15
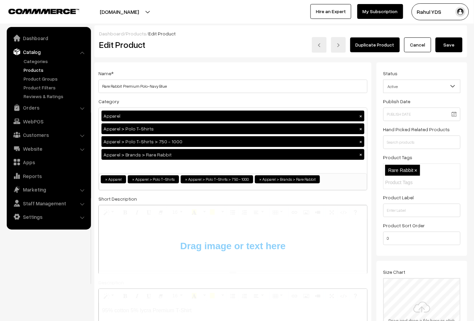
type input "C:\fakepath\Screenshot [DATE] 12.59.17 PM.png"
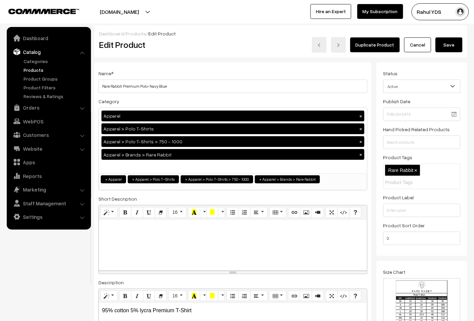
click at [448, 48] on button "Save" at bounding box center [448, 44] width 27 height 15
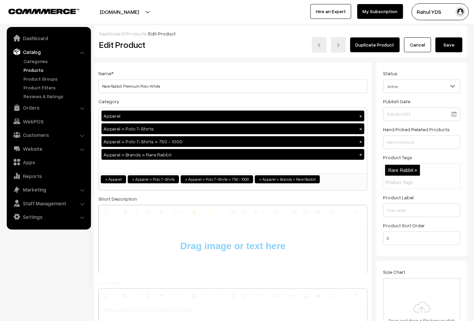
type input "C:\fakepath\Screenshot [DATE] 12.59.17 PM.png"
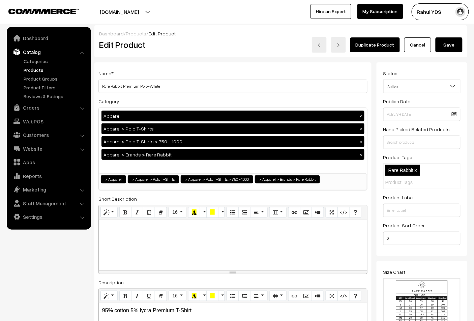
click at [453, 49] on button "Save" at bounding box center [448, 44] width 27 height 15
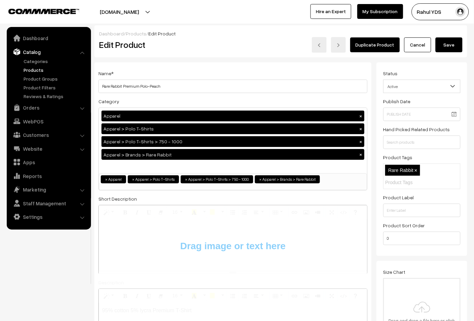
type input "C:\fakepath\Screenshot [DATE] 12.59.17 PM.png"
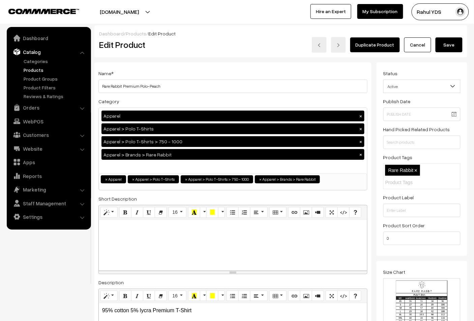
click at [451, 47] on button "Save" at bounding box center [448, 44] width 27 height 15
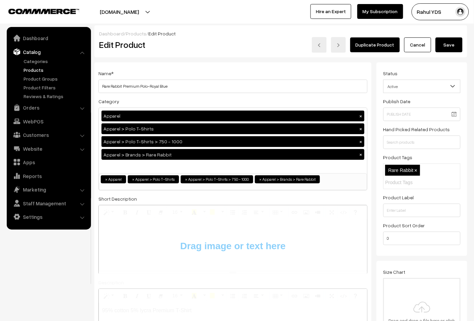
type input "C:\fakepath\Screenshot [DATE] 12.59.17 PM.png"
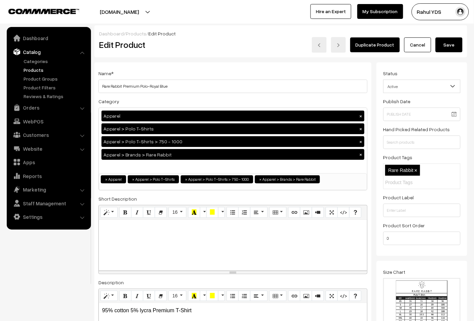
click at [449, 46] on button "Save" at bounding box center [448, 44] width 27 height 15
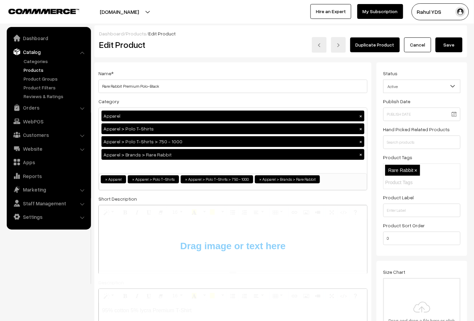
type input "C:\fakepath\Screenshot [DATE] 12.59.17 PM.png"
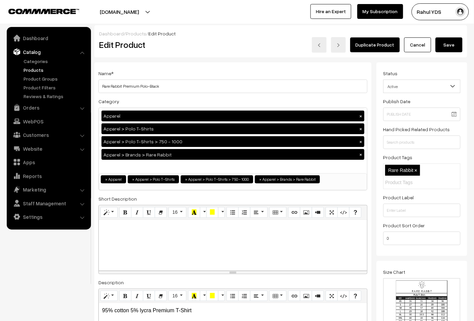
click at [452, 43] on button "Save" at bounding box center [448, 44] width 27 height 15
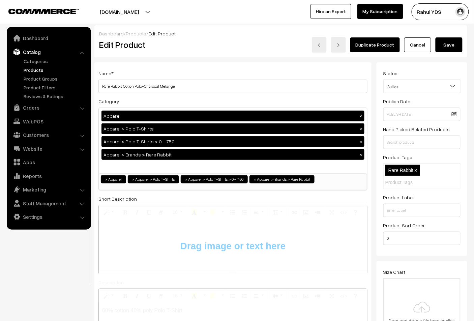
type input "C:\fakepath\Screenshot [DATE] 12.59.17 PM.png"
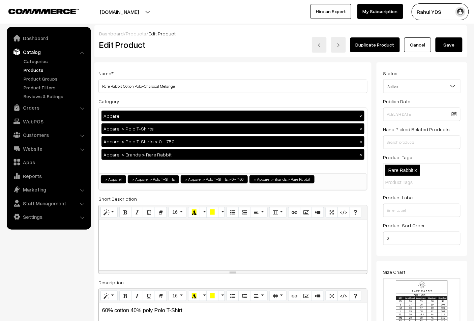
click at [447, 45] on button "Save" at bounding box center [448, 44] width 27 height 15
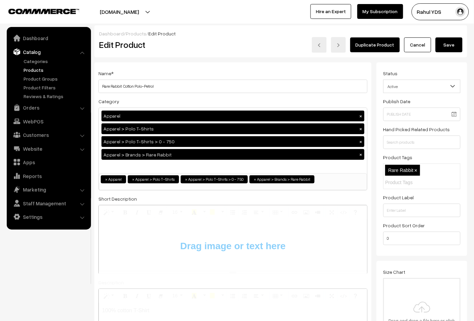
type input "C:\fakepath\Screenshot [DATE] 12.59.17 PM.png"
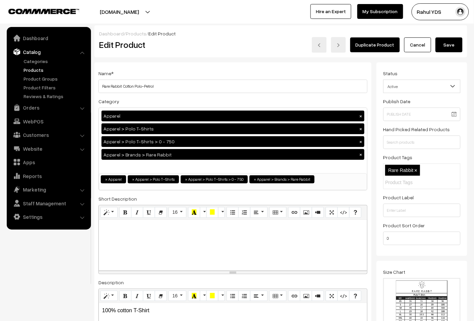
click at [446, 50] on button "Save" at bounding box center [448, 44] width 27 height 15
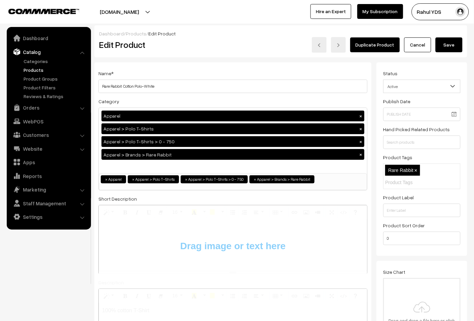
type input "C:\fakepath\Screenshot 2025-09-16 at 12.59.17 PM.png"
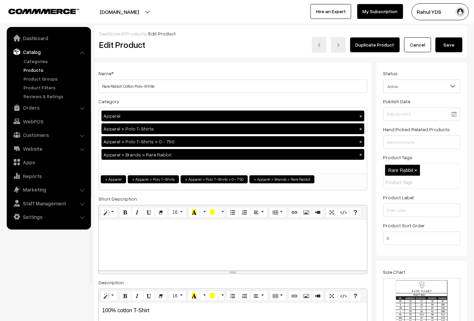
click at [447, 49] on button "Save" at bounding box center [448, 44] width 27 height 15
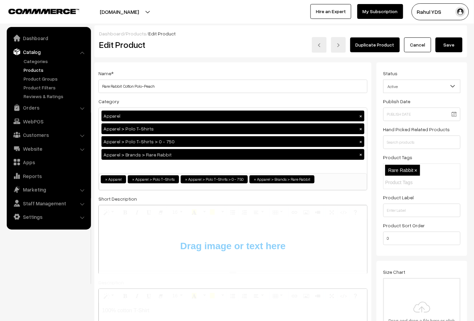
type input "C:\fakepath\Screenshot [DATE] 12.59.17 PM.png"
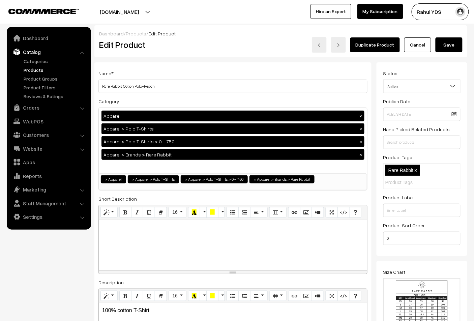
click at [445, 46] on button "Save" at bounding box center [448, 44] width 27 height 15
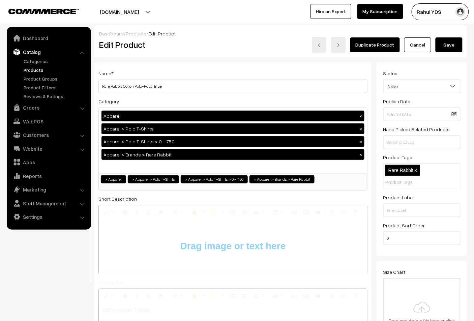
type input "C:\fakepath\Screenshot [DATE] 12.59.17 PM.png"
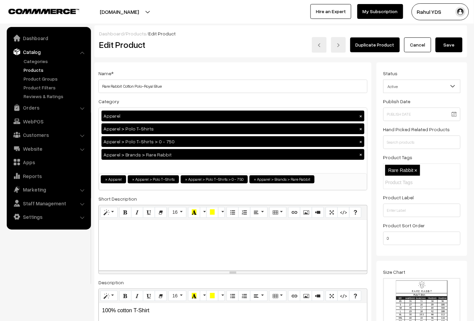
click at [454, 45] on button "Save" at bounding box center [448, 44] width 27 height 15
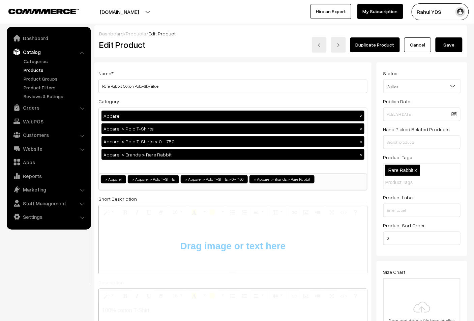
type input "C:\fakepath\Screenshot [DATE] 12.59.17 PM.png"
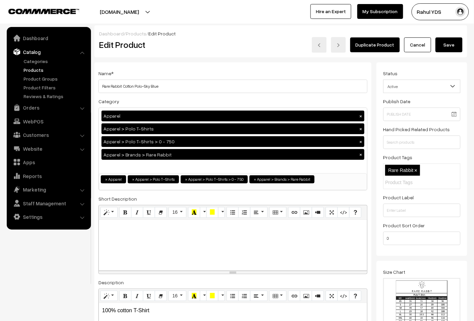
click at [452, 46] on button "Save" at bounding box center [448, 44] width 27 height 15
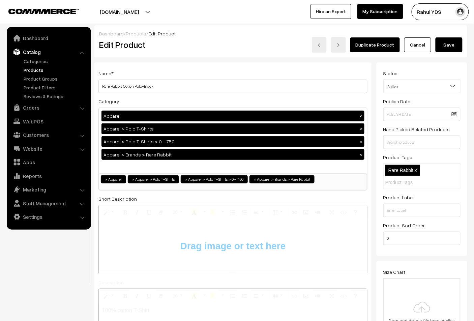
type input "C:\fakepath\Screenshot [DATE] 12.59.17 PM.png"
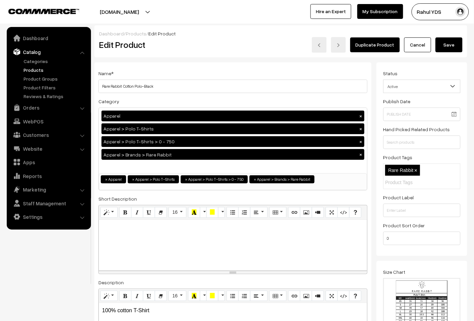
click at [450, 50] on button "Save" at bounding box center [448, 44] width 27 height 15
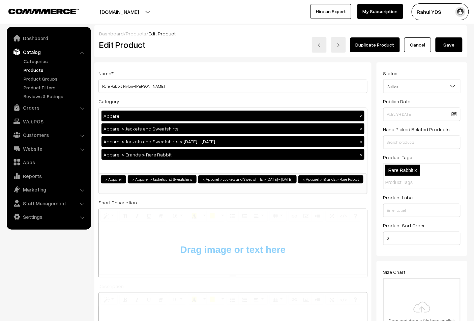
type input "C:\fakepath\Screenshot [DATE] 1.07.21 PM.png"
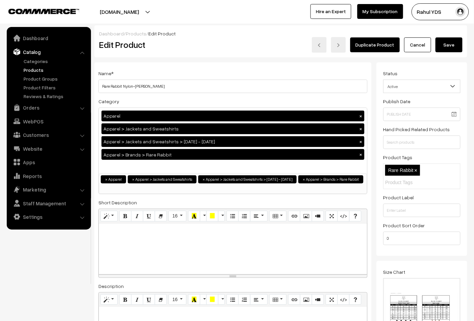
click at [444, 41] on button "Save" at bounding box center [448, 44] width 27 height 15
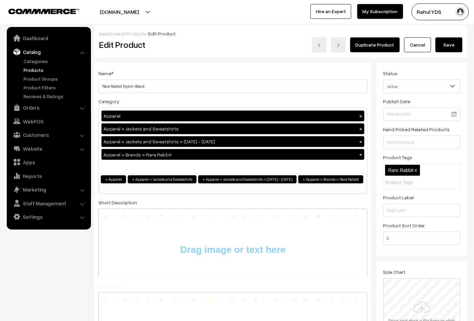
type input "C:\fakepath\Screenshot [DATE] 1.07.21 PM.png"
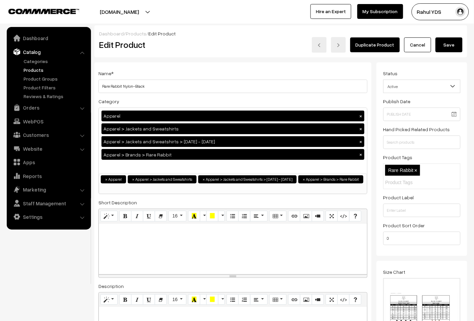
click at [450, 49] on button "Save" at bounding box center [448, 44] width 27 height 15
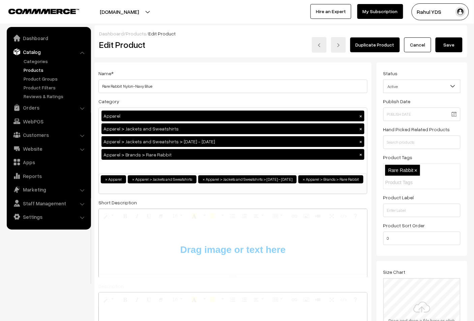
type input "C:\fakepath\Screenshot [DATE] 1.07.21 PM.png"
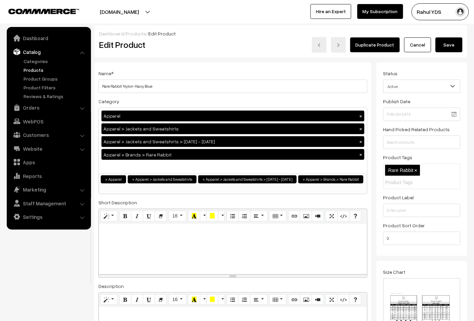
click at [453, 44] on button "Save" at bounding box center [448, 44] width 27 height 15
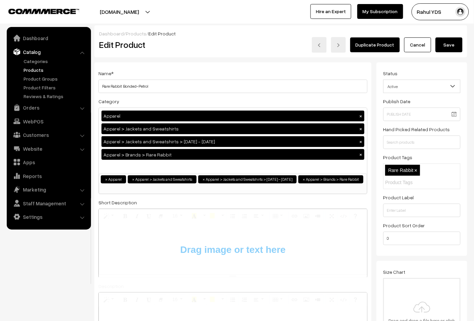
type input "C:\fakepath\Screenshot [DATE] 1.07.21 PM.png"
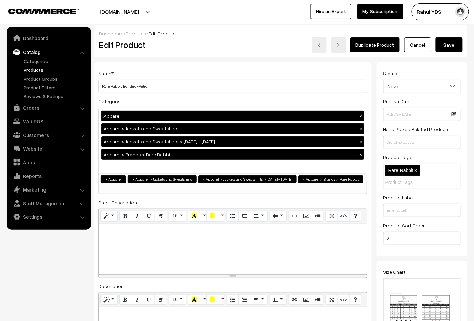
click at [446, 47] on button "Save" at bounding box center [448, 44] width 27 height 15
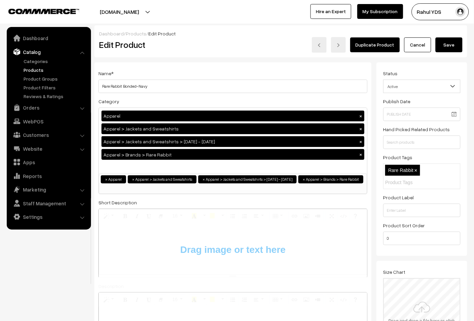
type input "C:\fakepath\Screenshot 2025-09-16 at 1.07.21 PM.png"
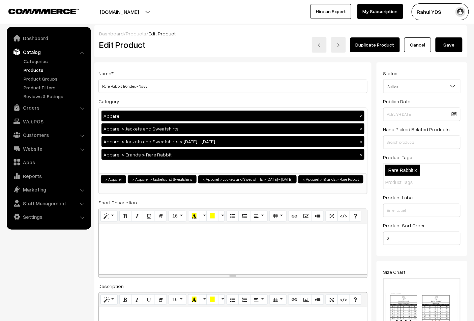
click at [448, 41] on button "Save" at bounding box center [448, 44] width 27 height 15
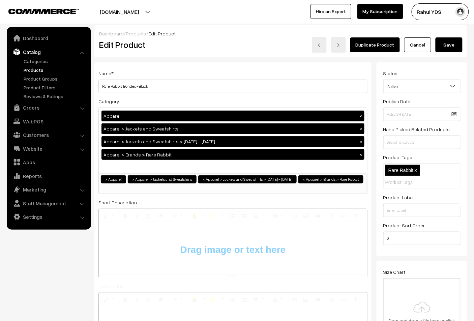
type input "C:\fakepath\Screenshot [DATE] 1.07.21 PM.png"
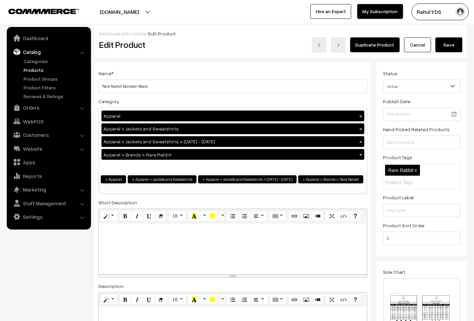
click at [448, 48] on button "Save" at bounding box center [448, 44] width 27 height 15
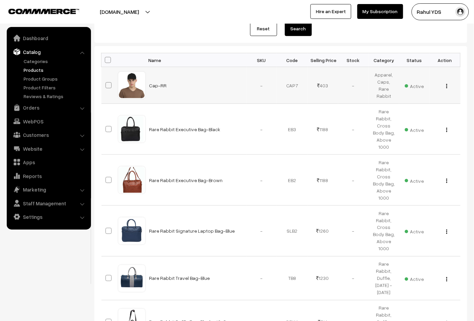
scroll to position [138, 0]
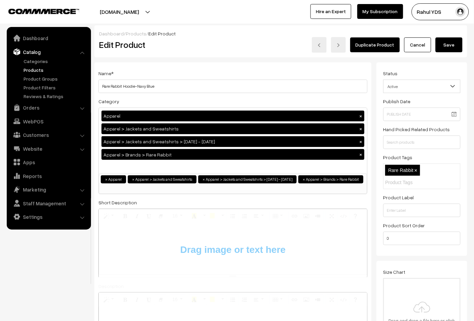
type input "C:\fakepath\Screenshot [DATE] 1.09.20 PM.png"
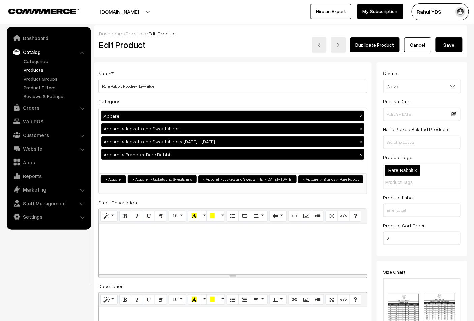
click at [440, 49] on button "Save" at bounding box center [448, 44] width 27 height 15
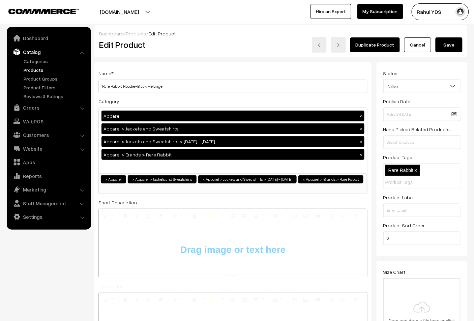
type input "C:\fakepath\Screenshot [DATE] 1.09.20 PM.png"
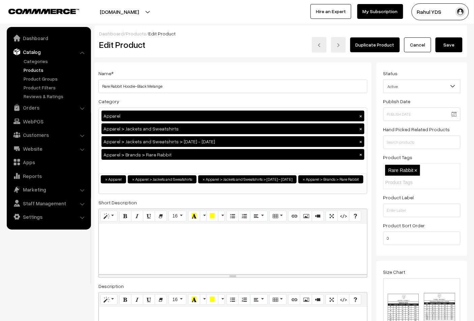
click at [451, 42] on button "Save" at bounding box center [448, 44] width 27 height 15
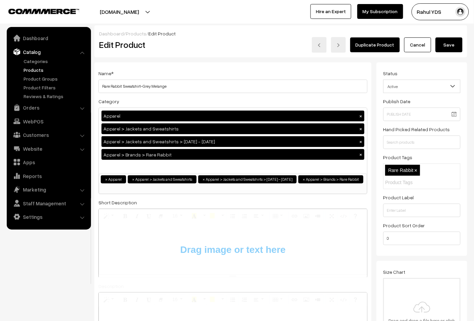
type input "C:\fakepath\Screenshot [DATE] 1.09.20 PM.png"
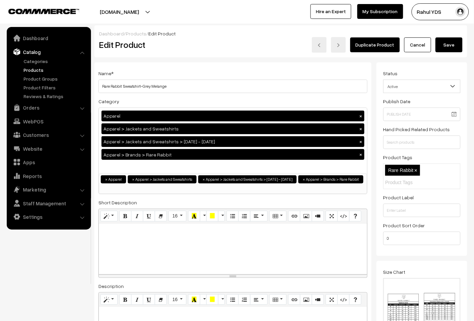
click at [446, 48] on button "Save" at bounding box center [448, 44] width 27 height 15
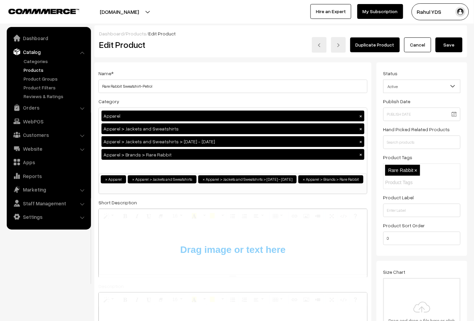
type input "C:\fakepath\Screenshot [DATE] 1.09.20 PM.png"
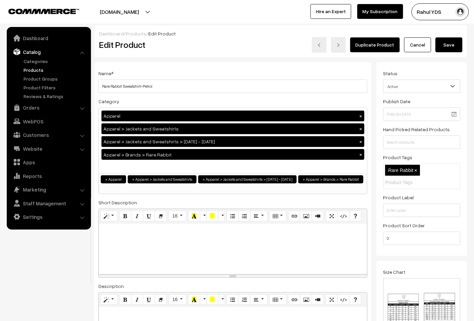
click at [450, 38] on button "Save" at bounding box center [448, 44] width 27 height 15
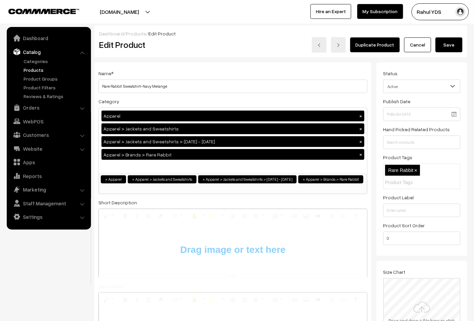
type input "C:\fakepath\Screenshot [DATE] 1.09.20 PM.png"
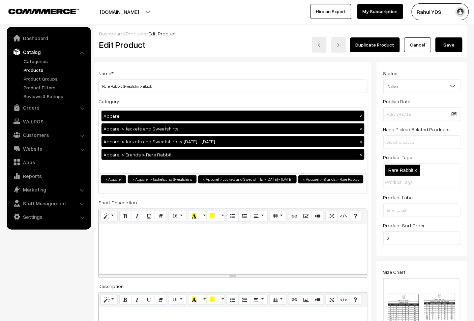
click at [451, 49] on button "Save" at bounding box center [448, 44] width 27 height 15
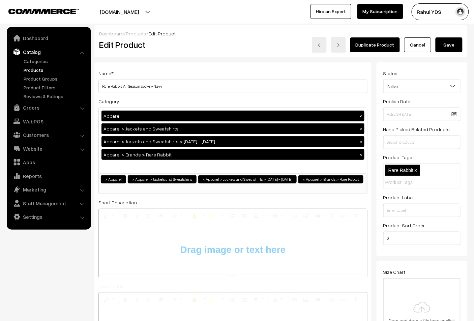
type input "C:\fakepath\Screenshot [DATE] 1.09.20 PM.png"
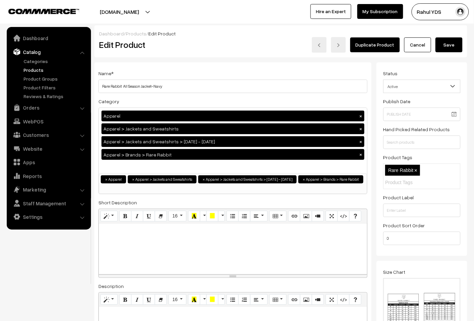
click at [445, 42] on button "Save" at bounding box center [448, 44] width 27 height 15
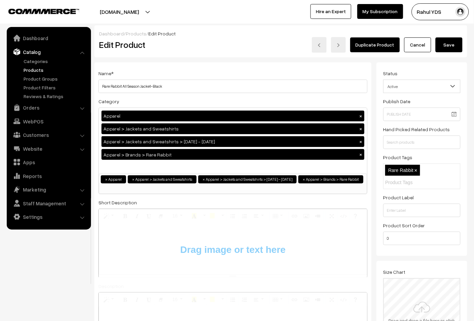
type input "C:\fakepath\Screenshot [DATE] 1.09.20 PM.png"
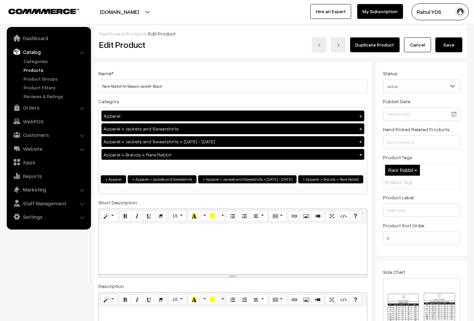
click at [449, 47] on button "Save" at bounding box center [448, 44] width 27 height 15
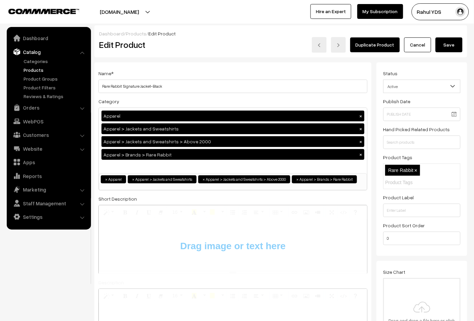
type input "C:\fakepath\Screenshot [DATE] 1.09.20 PM.png"
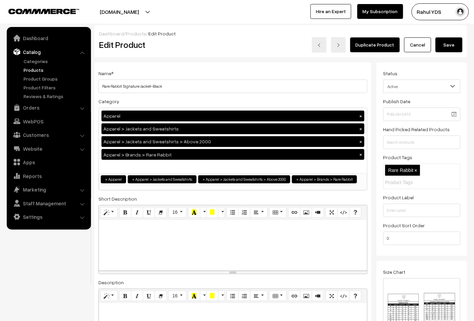
click at [444, 50] on button "Save" at bounding box center [448, 44] width 27 height 15
